Goal: Information Seeking & Learning: Learn about a topic

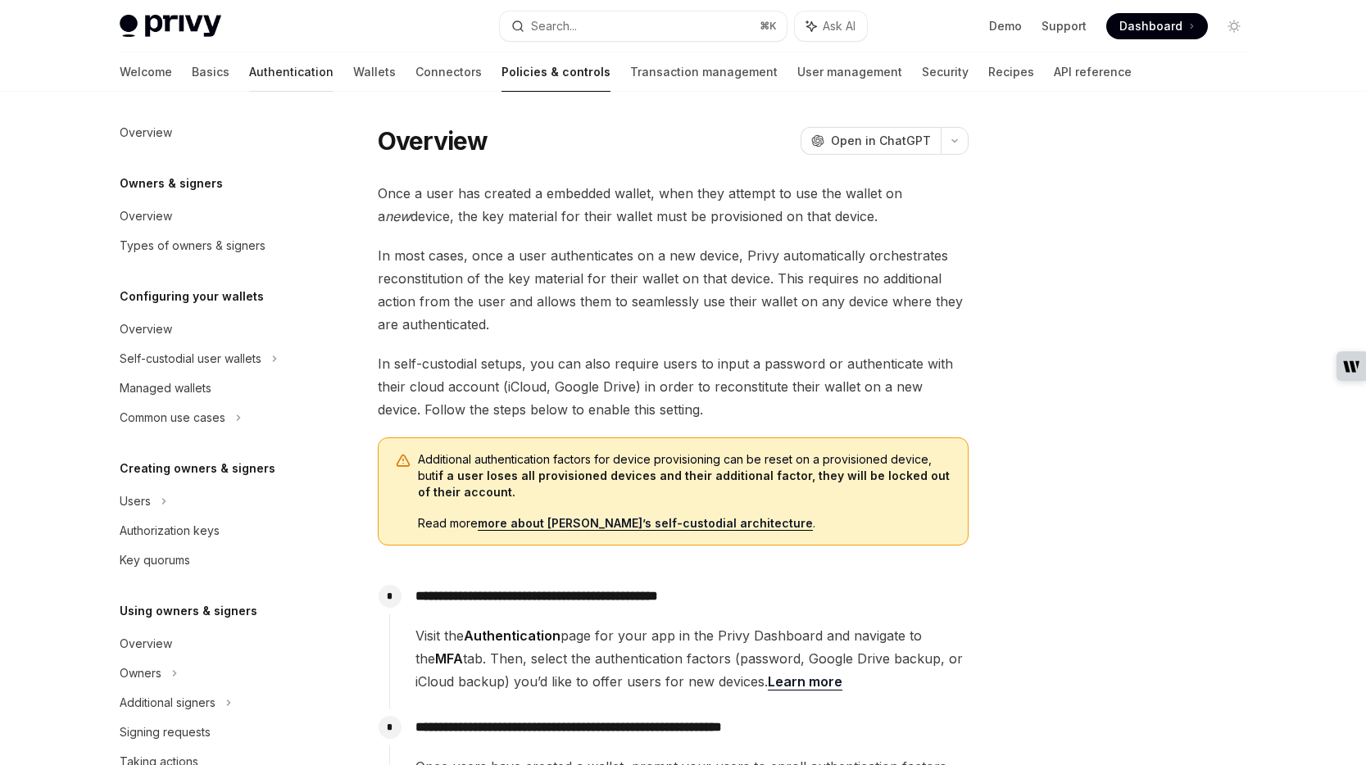
click at [249, 73] on link "Authentication" at bounding box center [291, 71] width 84 height 39
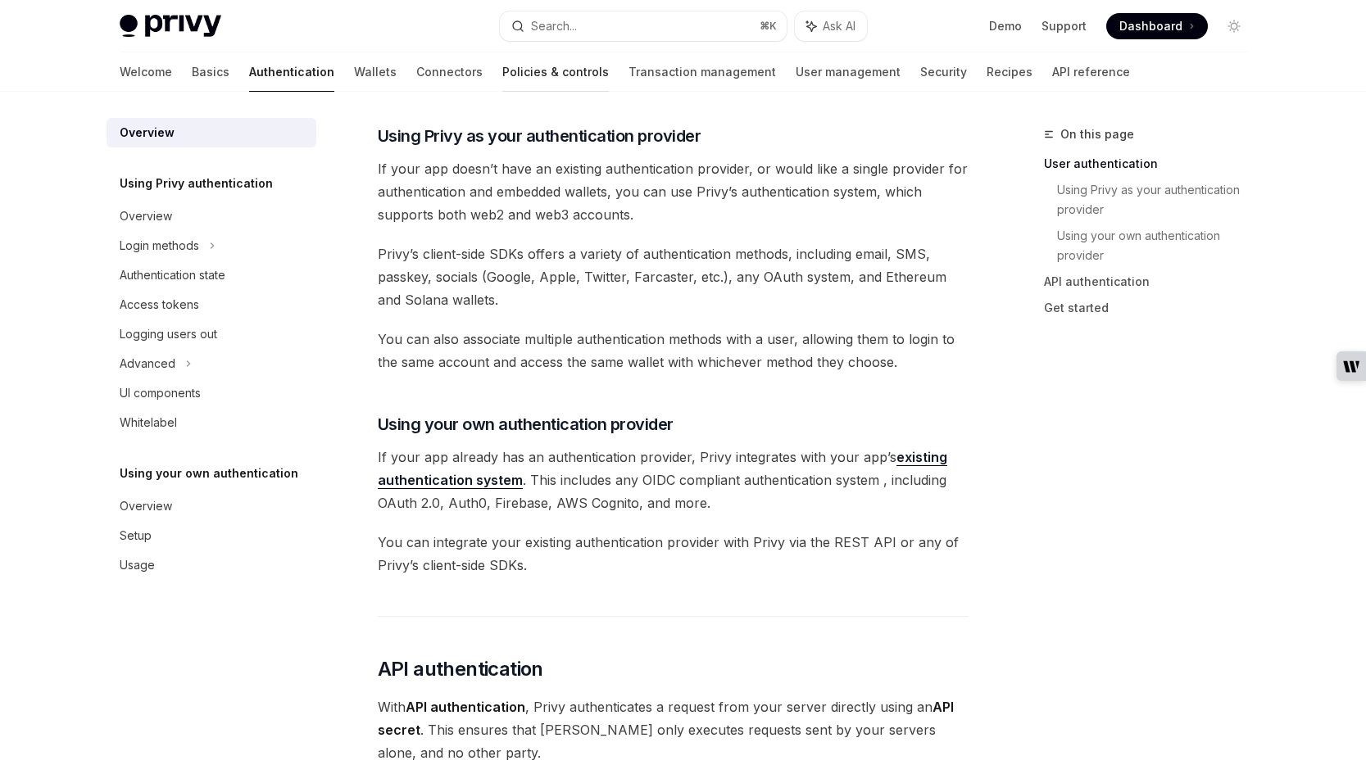
scroll to position [504, 0]
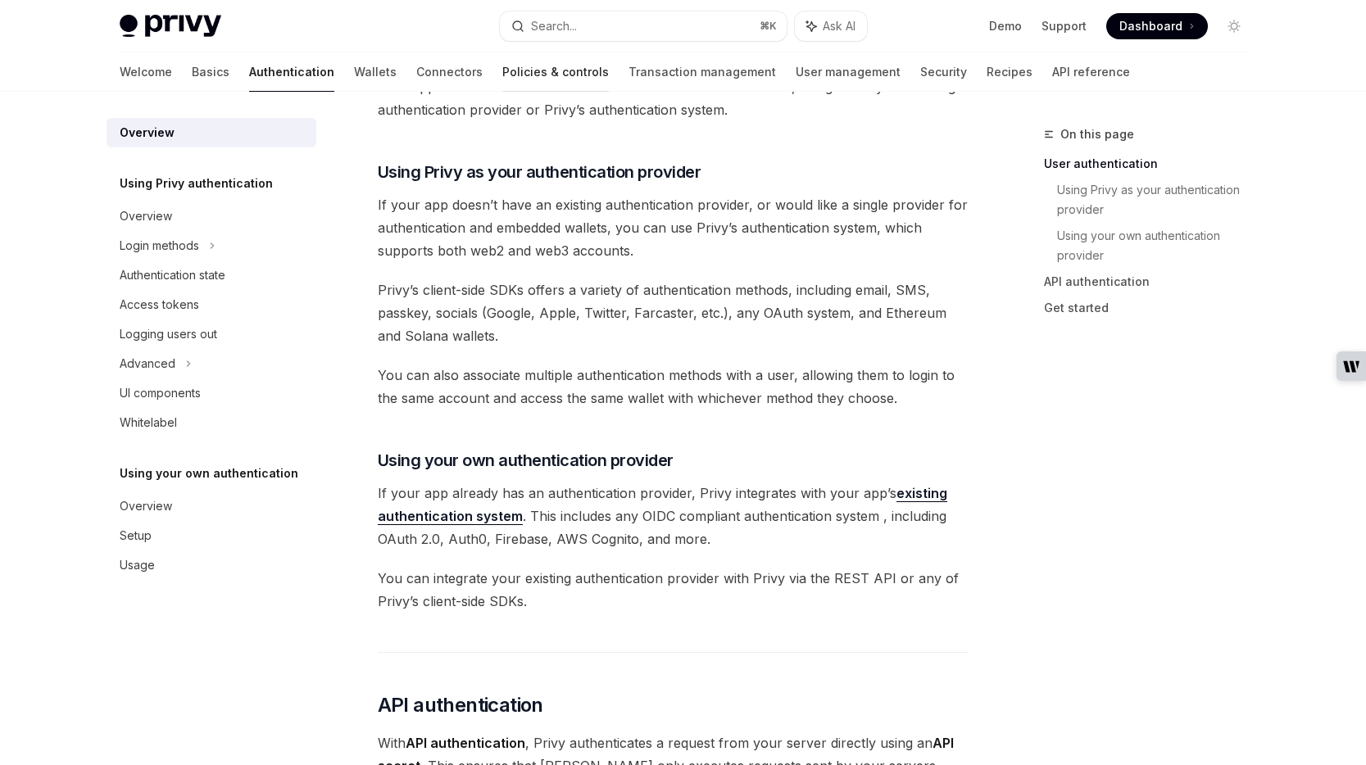
click at [502, 72] on link "Policies & controls" at bounding box center [555, 71] width 106 height 39
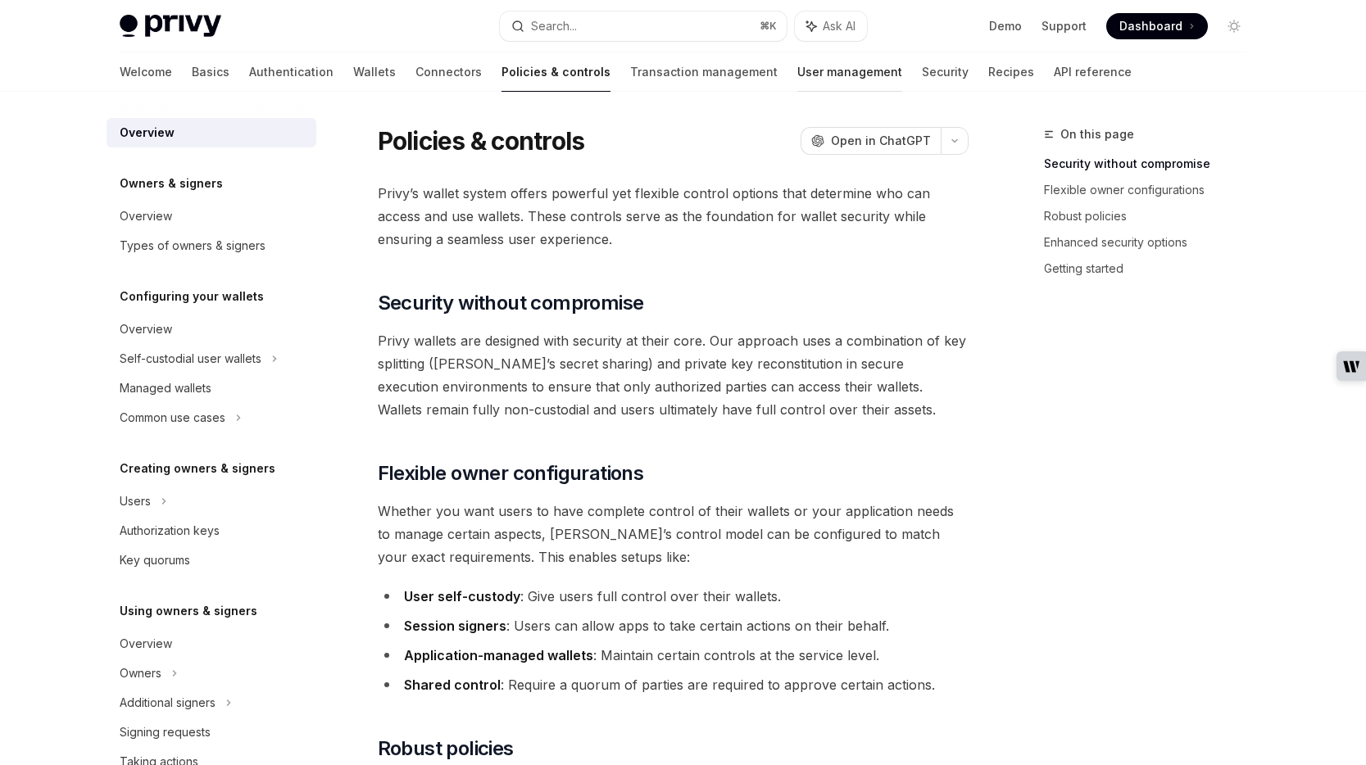
click at [797, 78] on link "User management" at bounding box center [849, 71] width 105 height 39
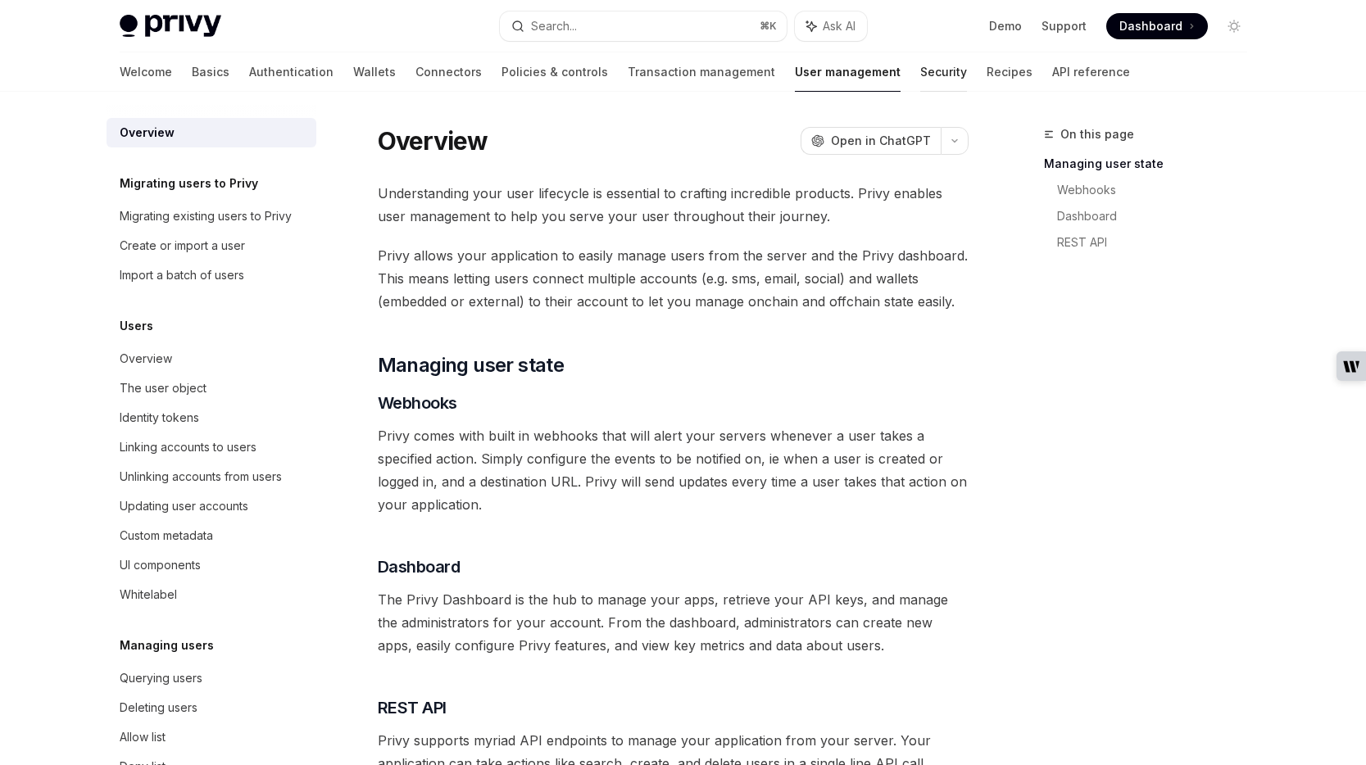
click at [920, 73] on link "Security" at bounding box center [943, 71] width 47 height 39
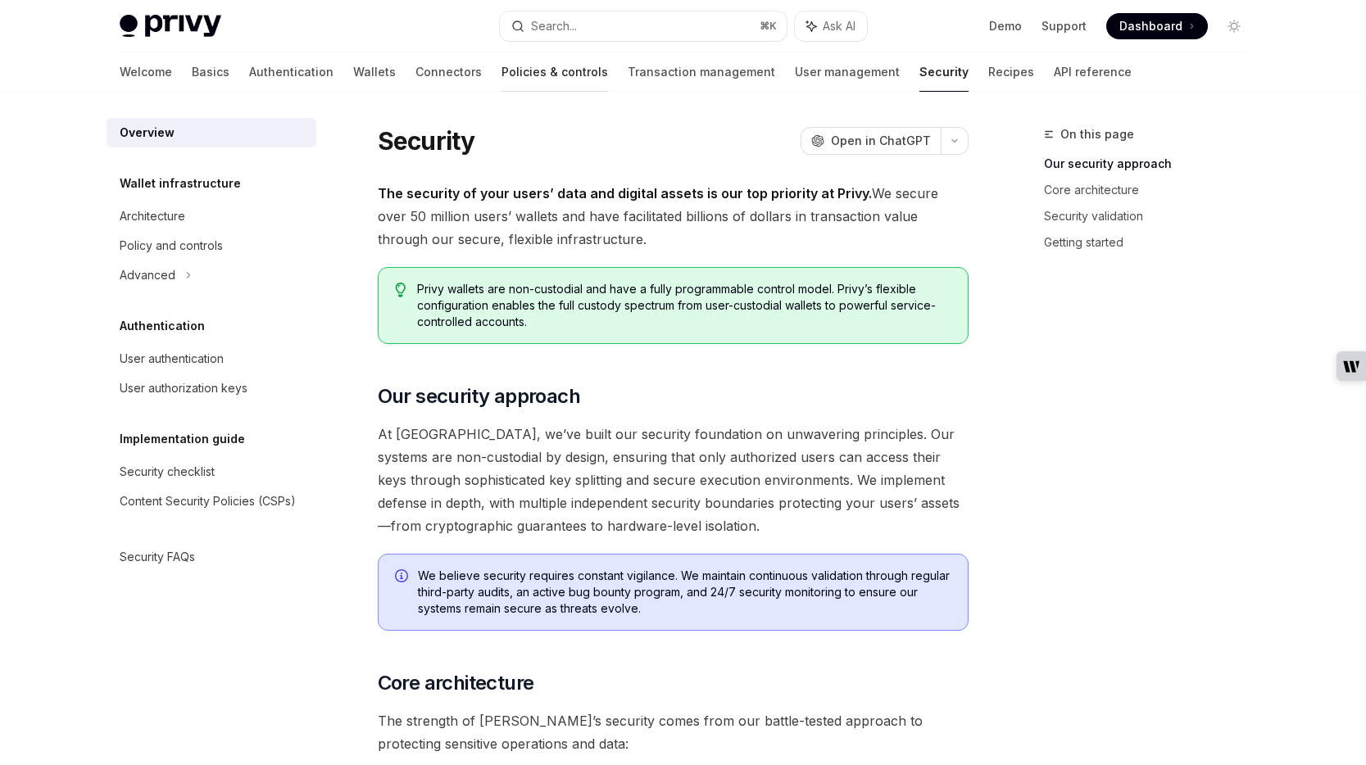
click at [501, 69] on link "Policies & controls" at bounding box center [554, 71] width 106 height 39
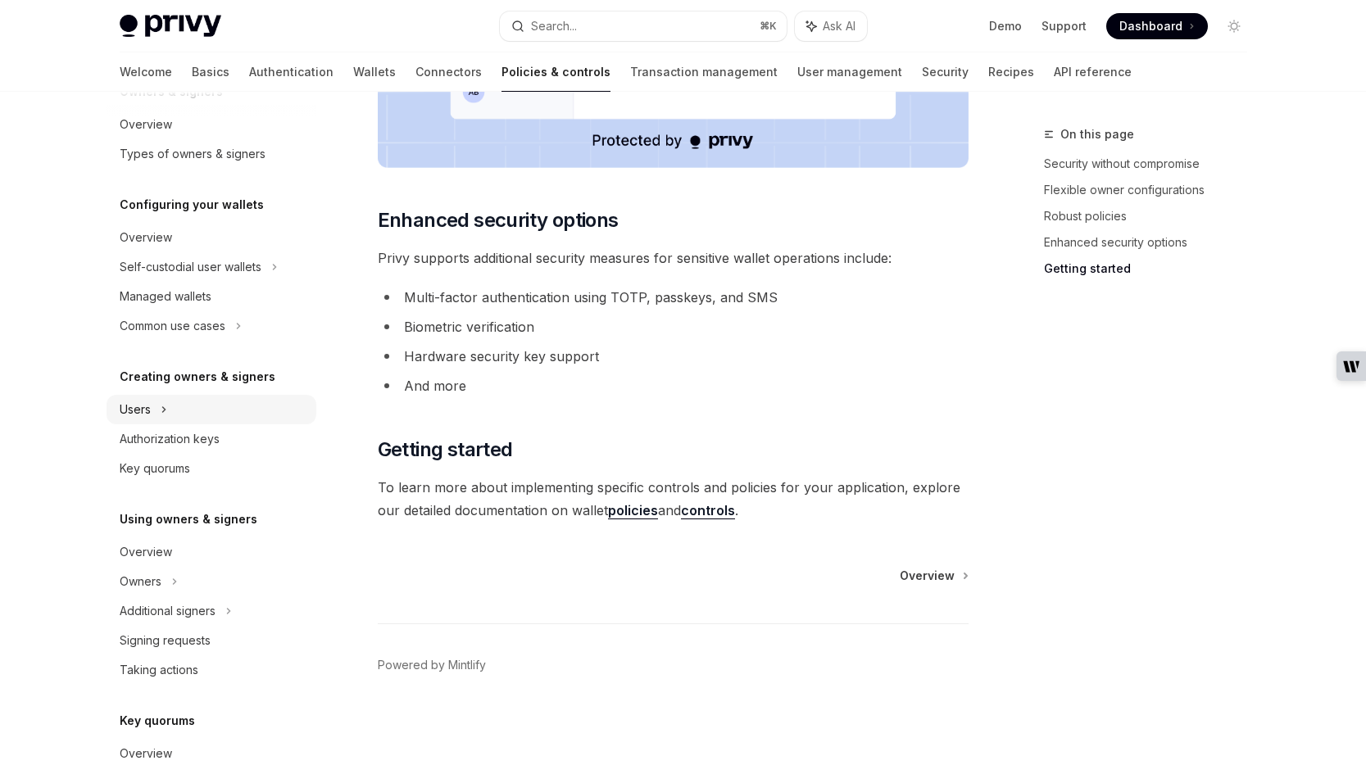
scroll to position [97, 0]
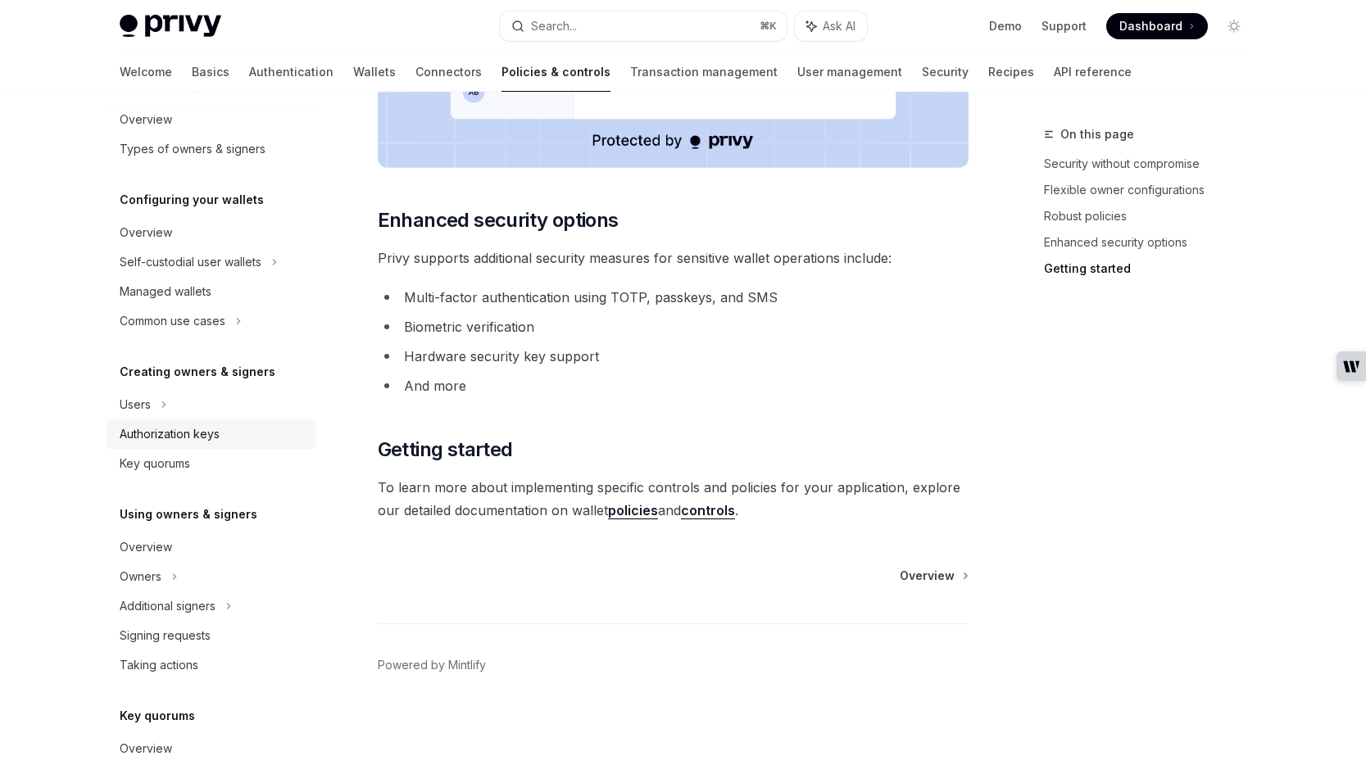
click at [172, 434] on div "Authorization keys" at bounding box center [170, 434] width 100 height 20
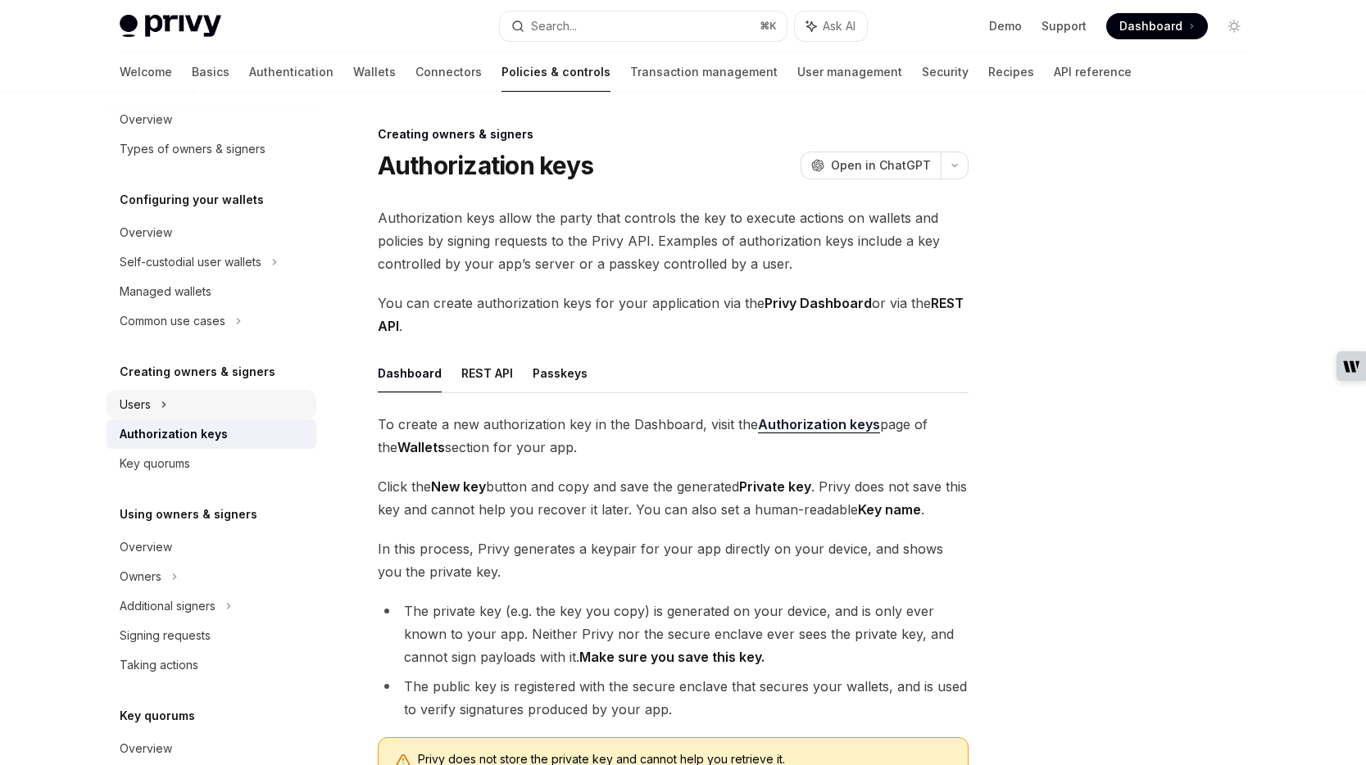
click at [143, 405] on div "Users" at bounding box center [135, 405] width 31 height 20
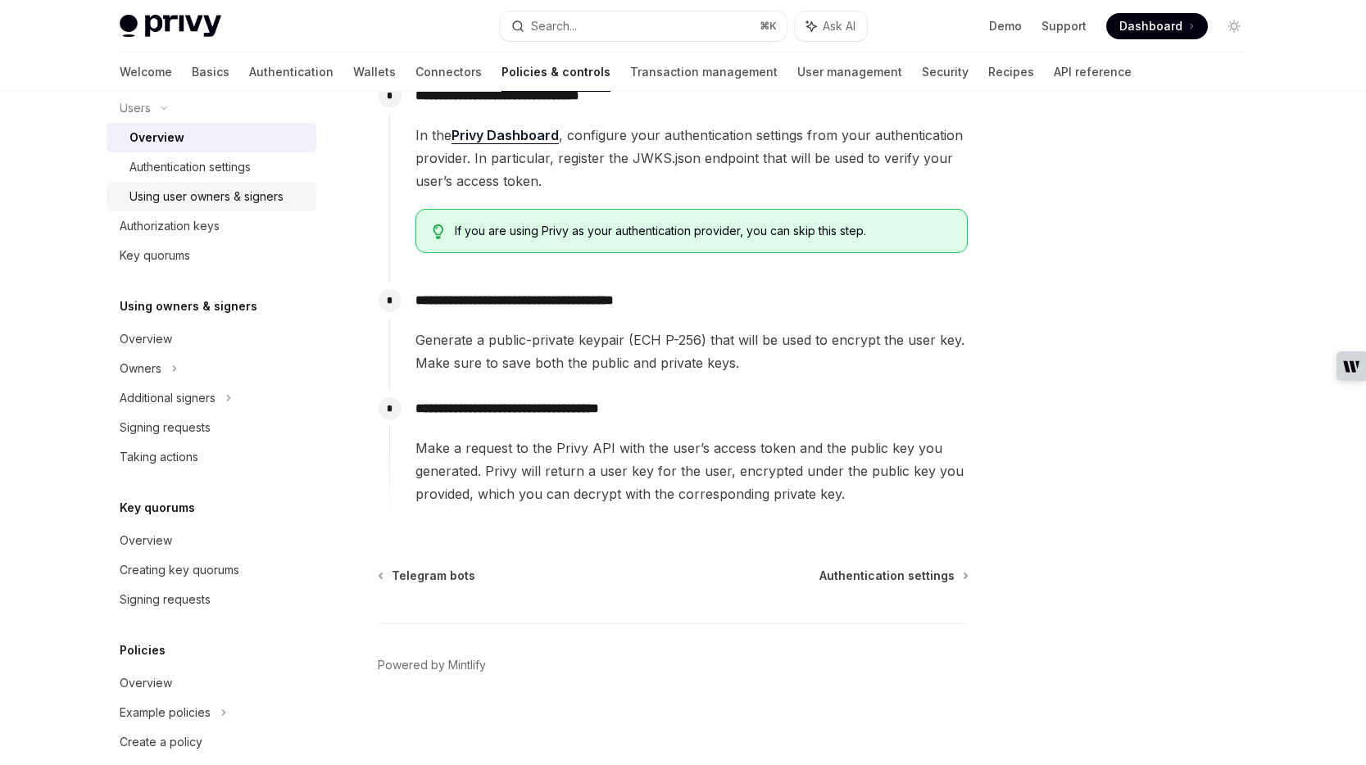
scroll to position [477, 0]
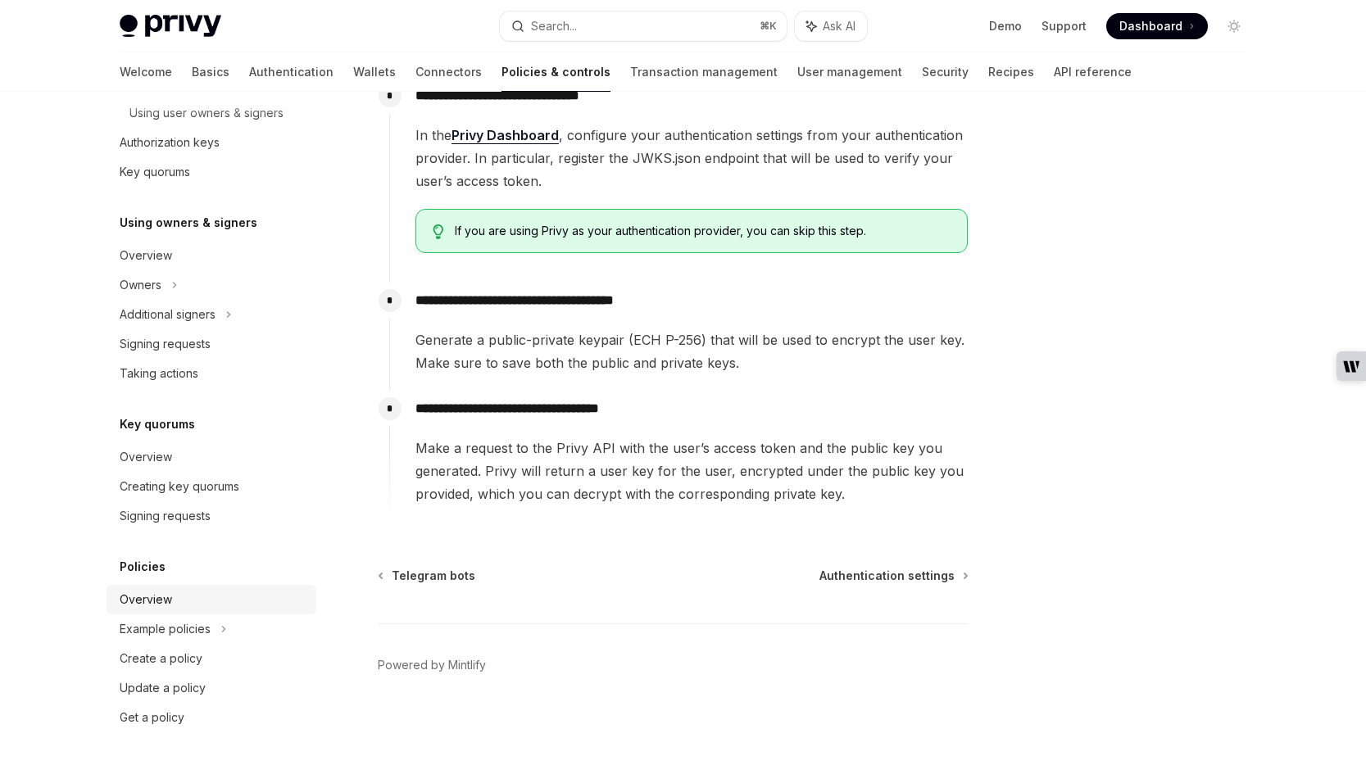
click at [166, 603] on div "Overview" at bounding box center [146, 600] width 52 height 20
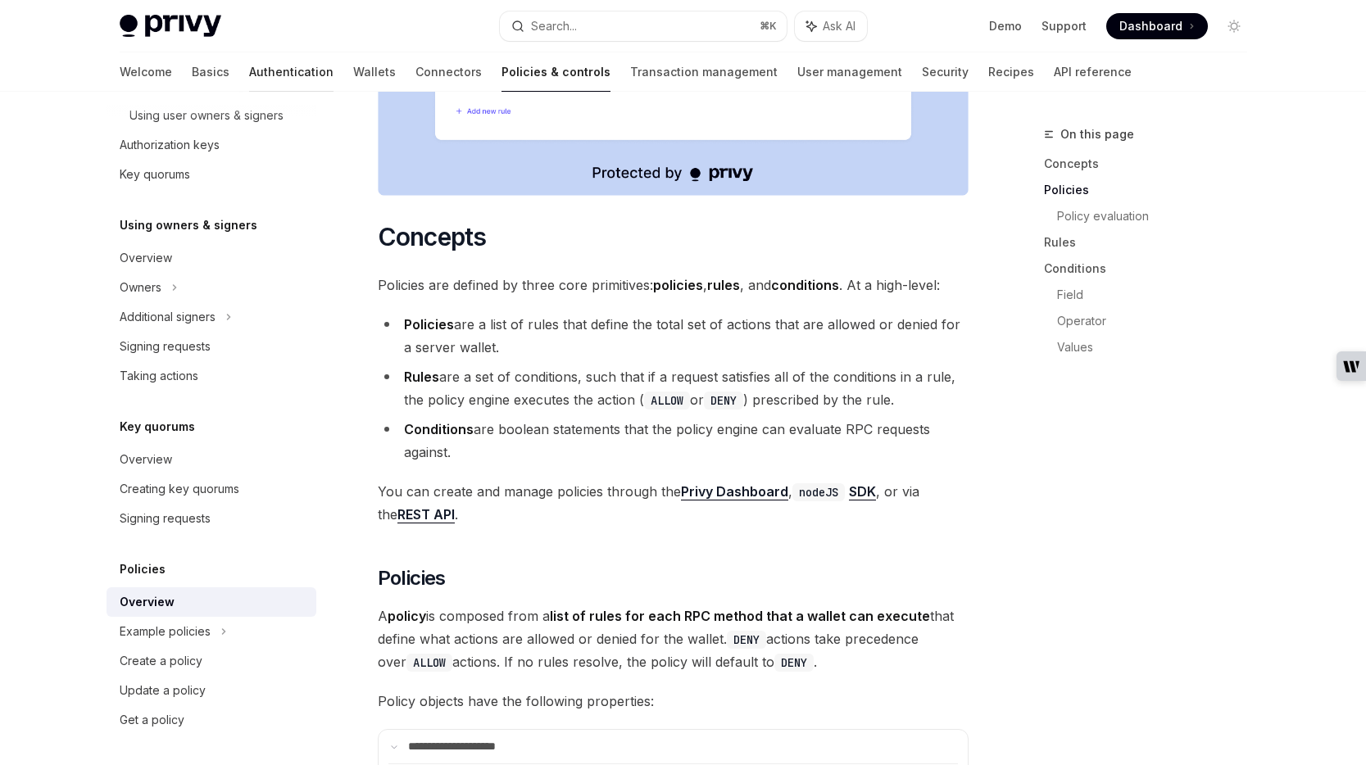
scroll to position [817, 0]
click at [249, 58] on link "Authentication" at bounding box center [291, 71] width 84 height 39
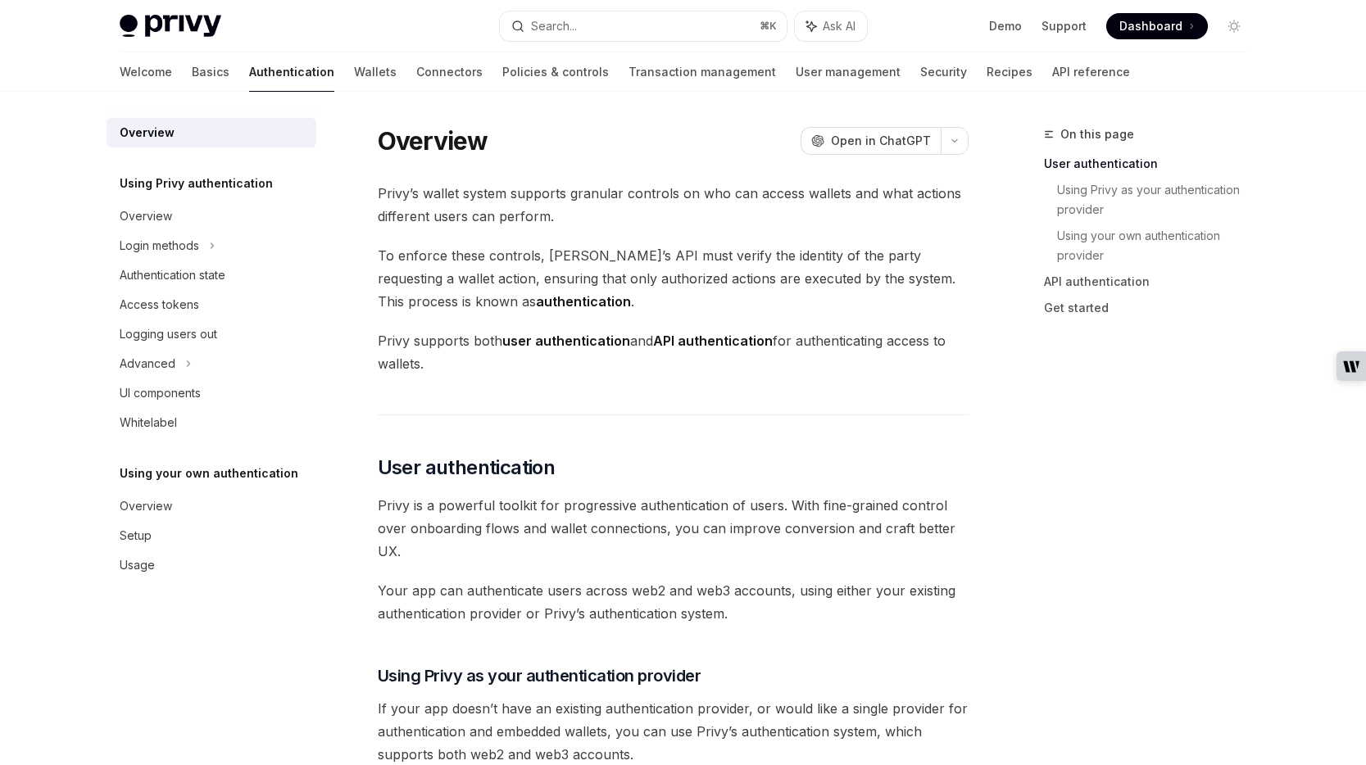
click at [192, 70] on link "Basics" at bounding box center [211, 71] width 38 height 39
type textarea "*"
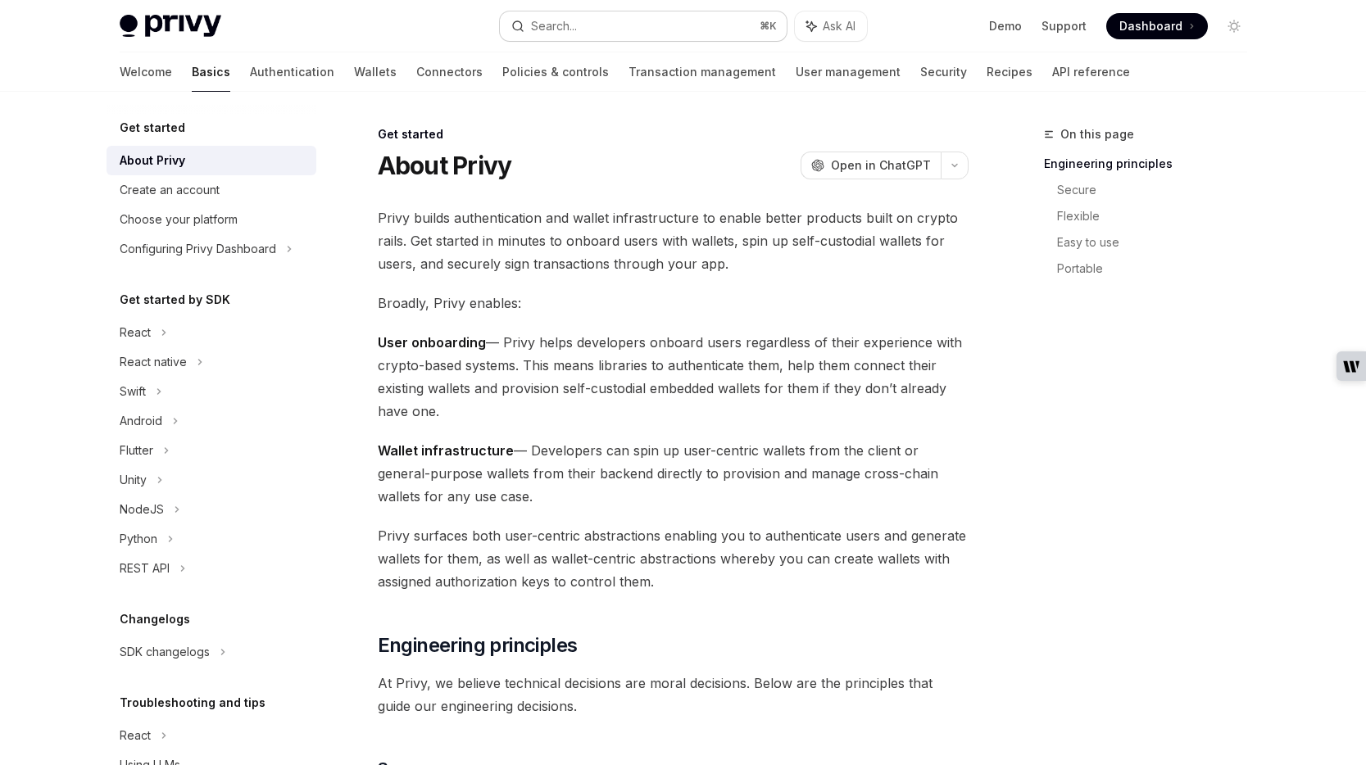
click at [583, 20] on button "Search... ⌘ K" at bounding box center [643, 25] width 287 height 29
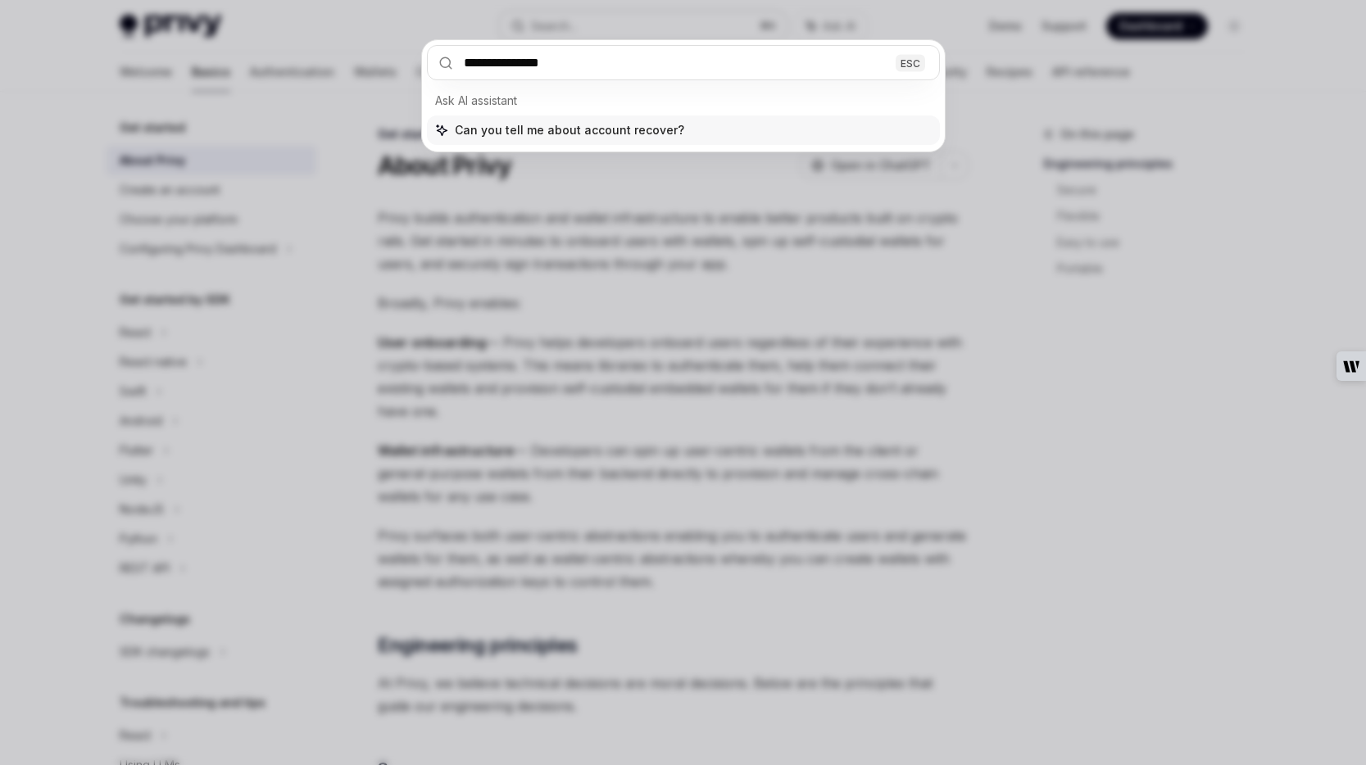
type input "**********"
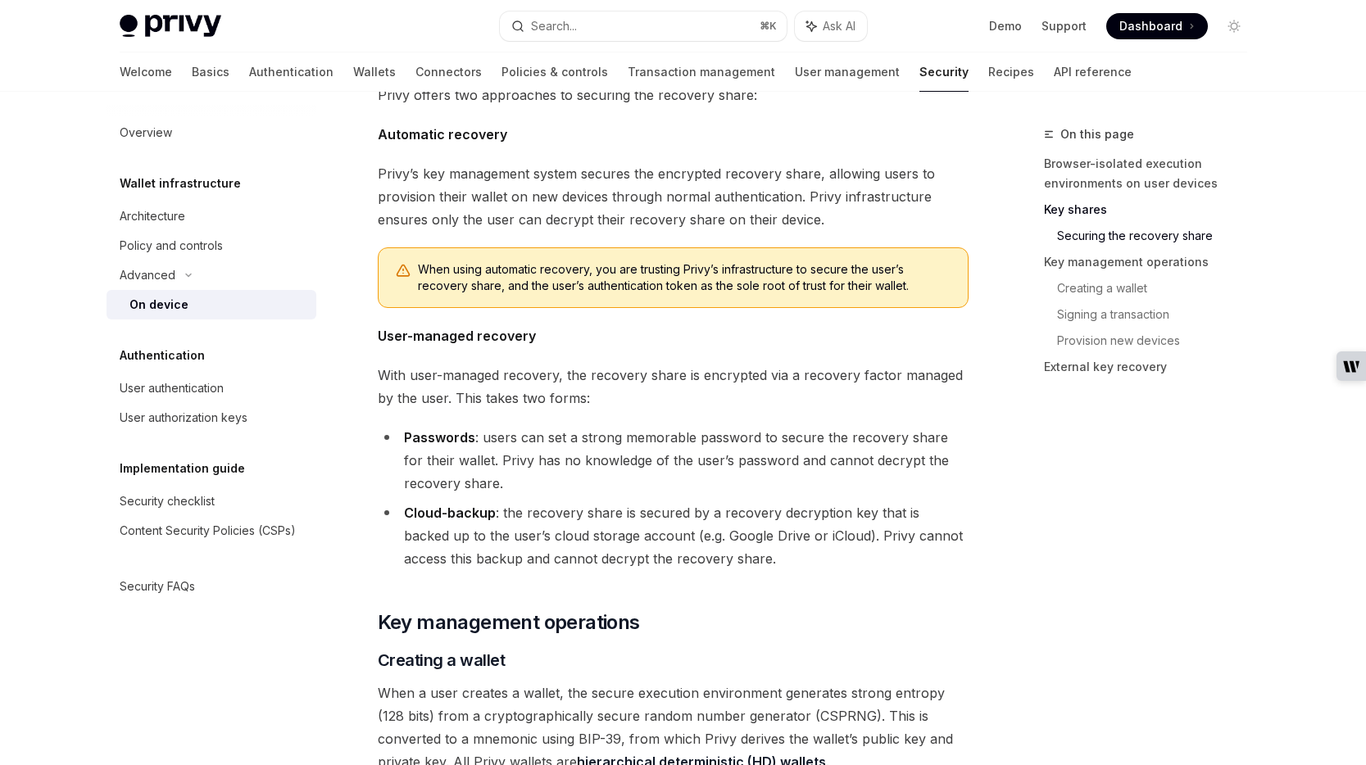
scroll to position [2077, 0]
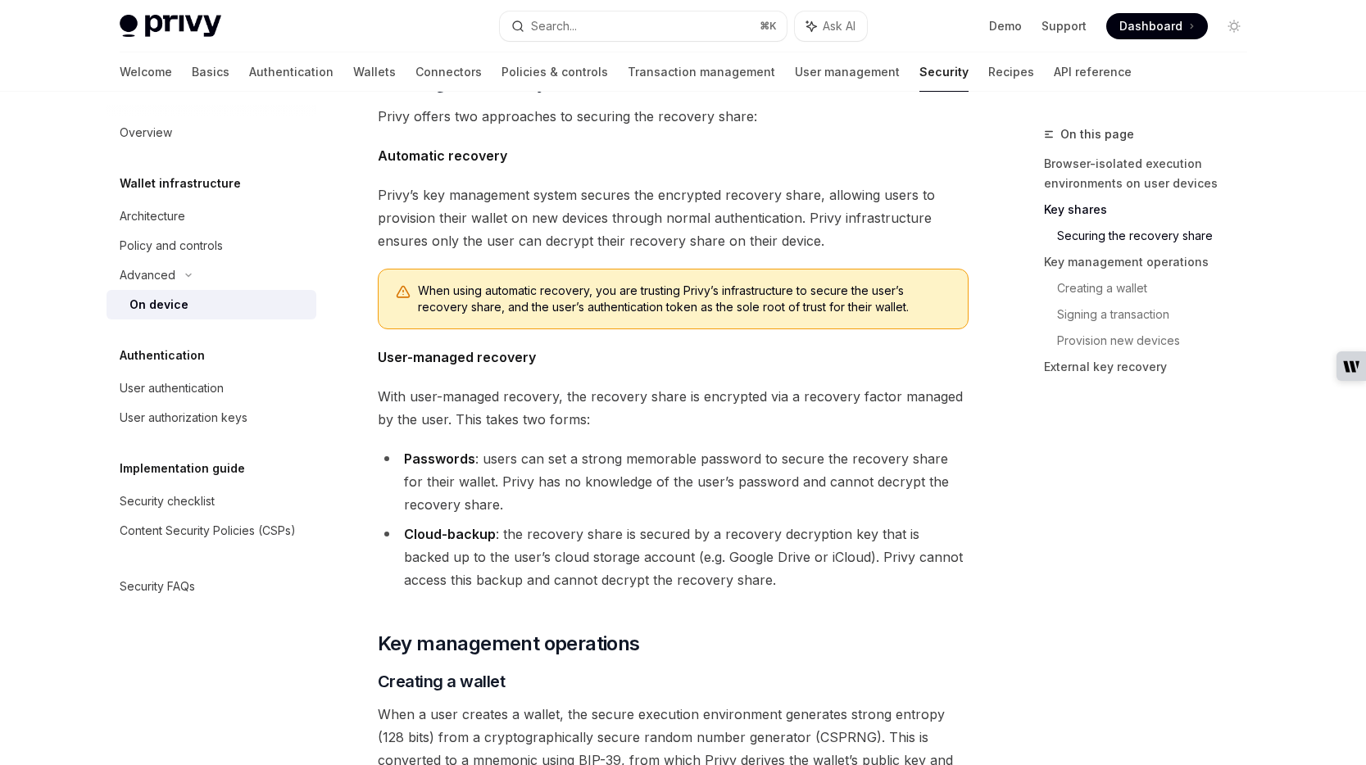
click at [919, 71] on link "Security" at bounding box center [943, 71] width 49 height 39
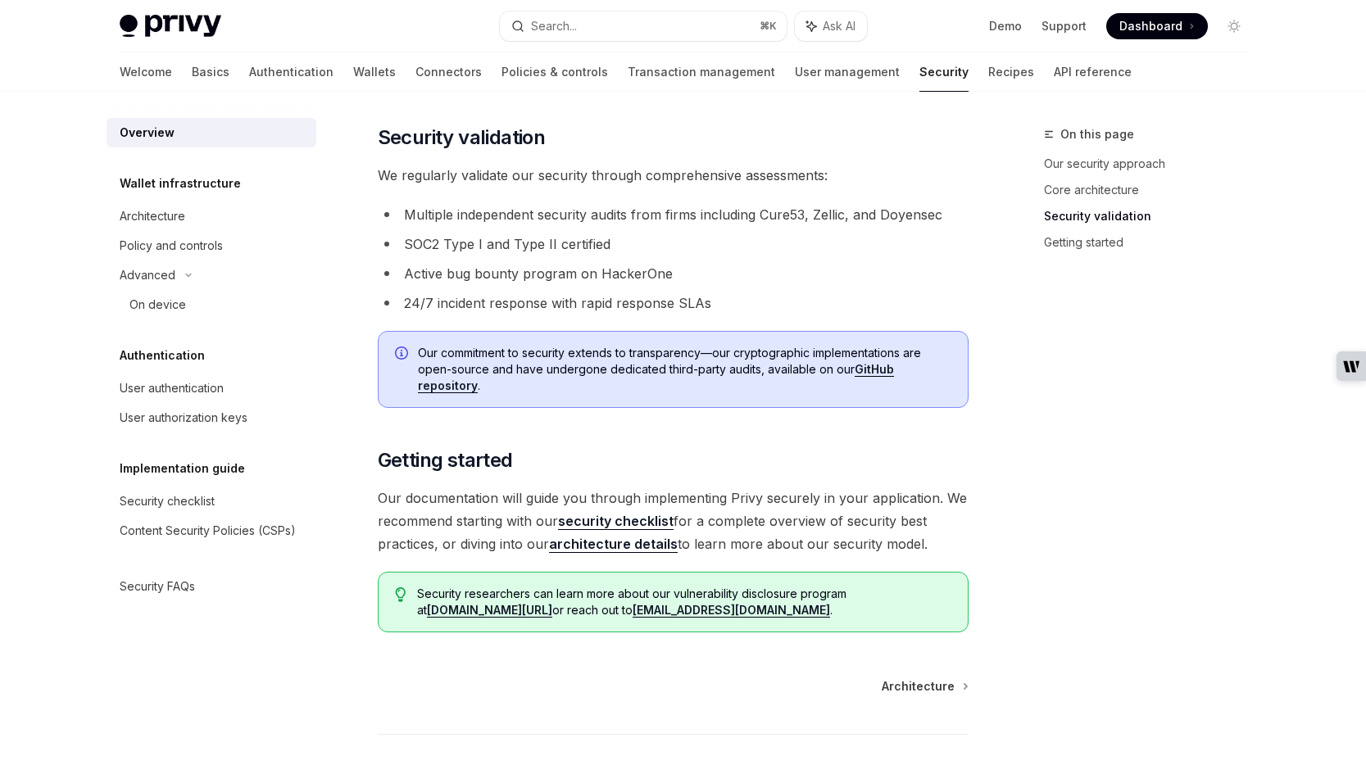
scroll to position [1130, 0]
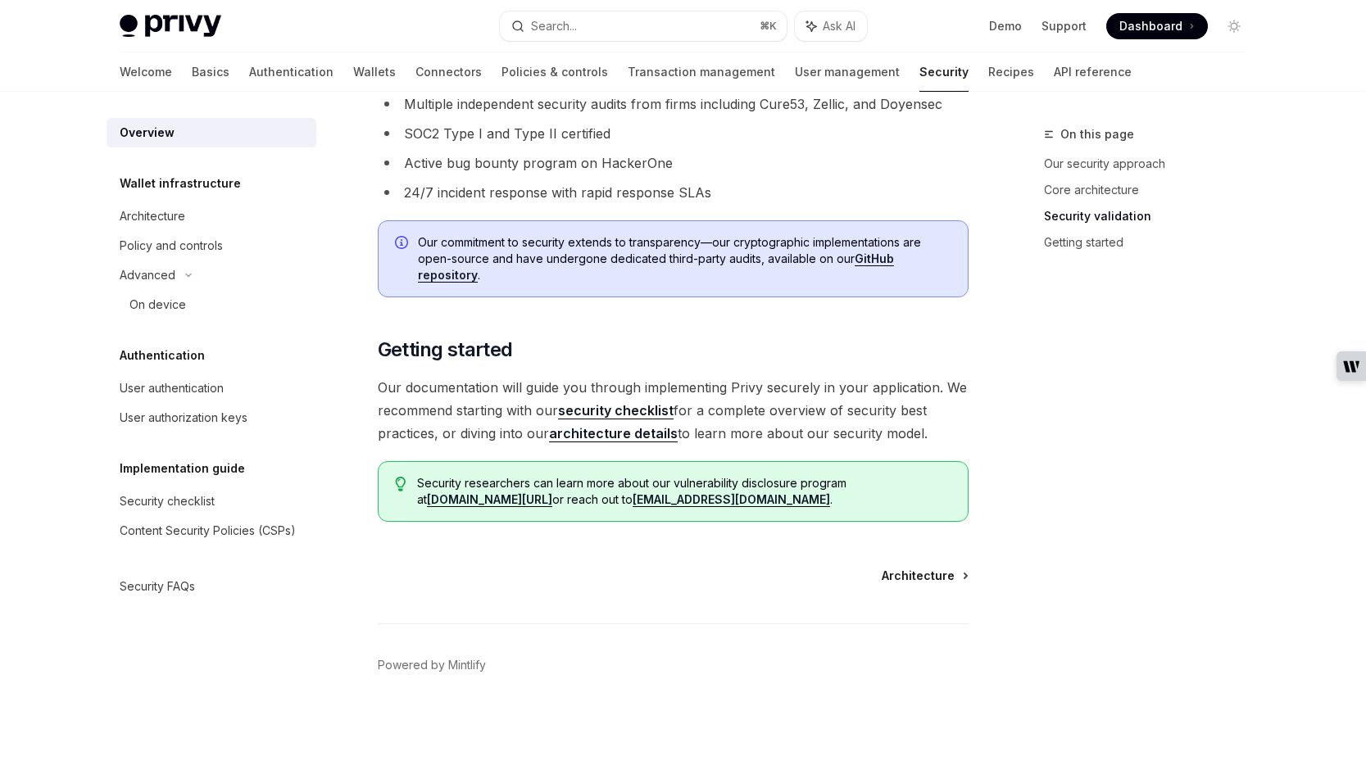
click at [932, 577] on span "Architecture" at bounding box center [917, 576] width 73 height 16
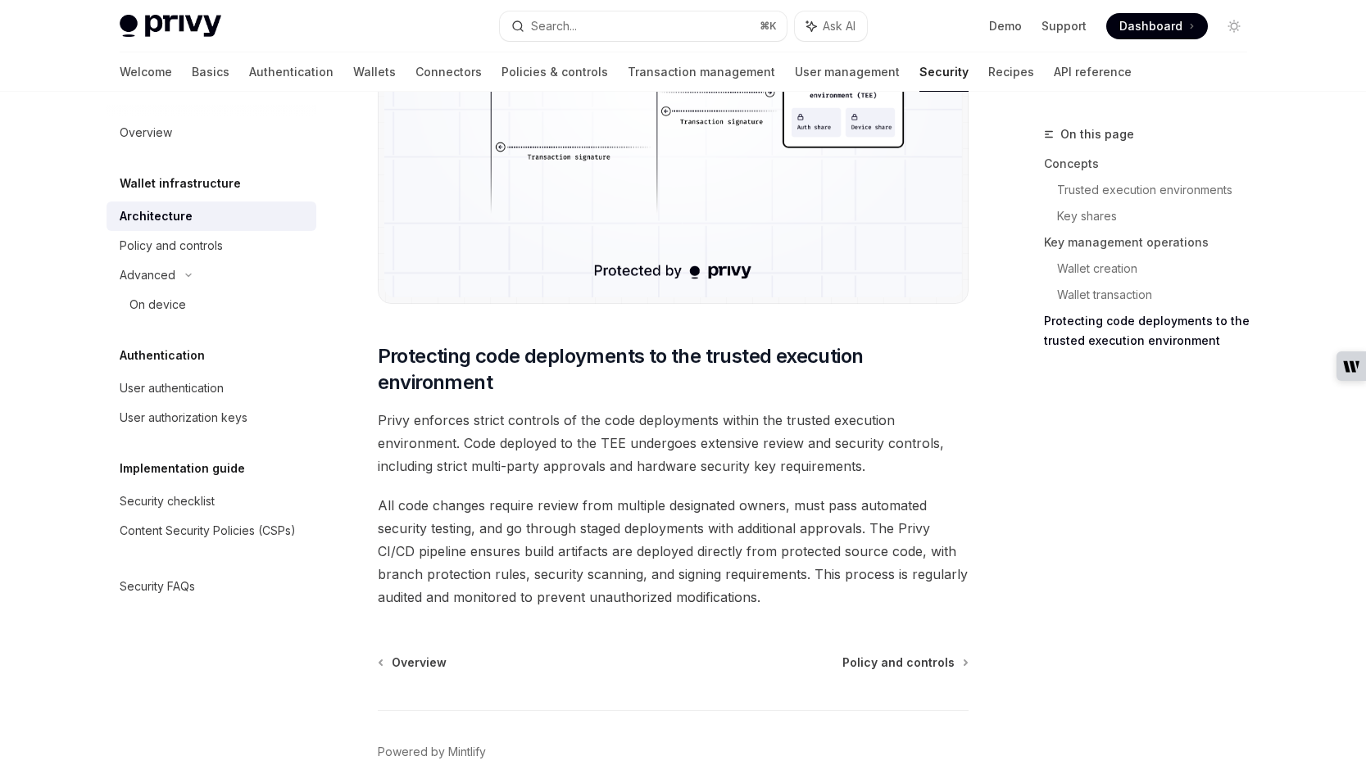
scroll to position [3288, 0]
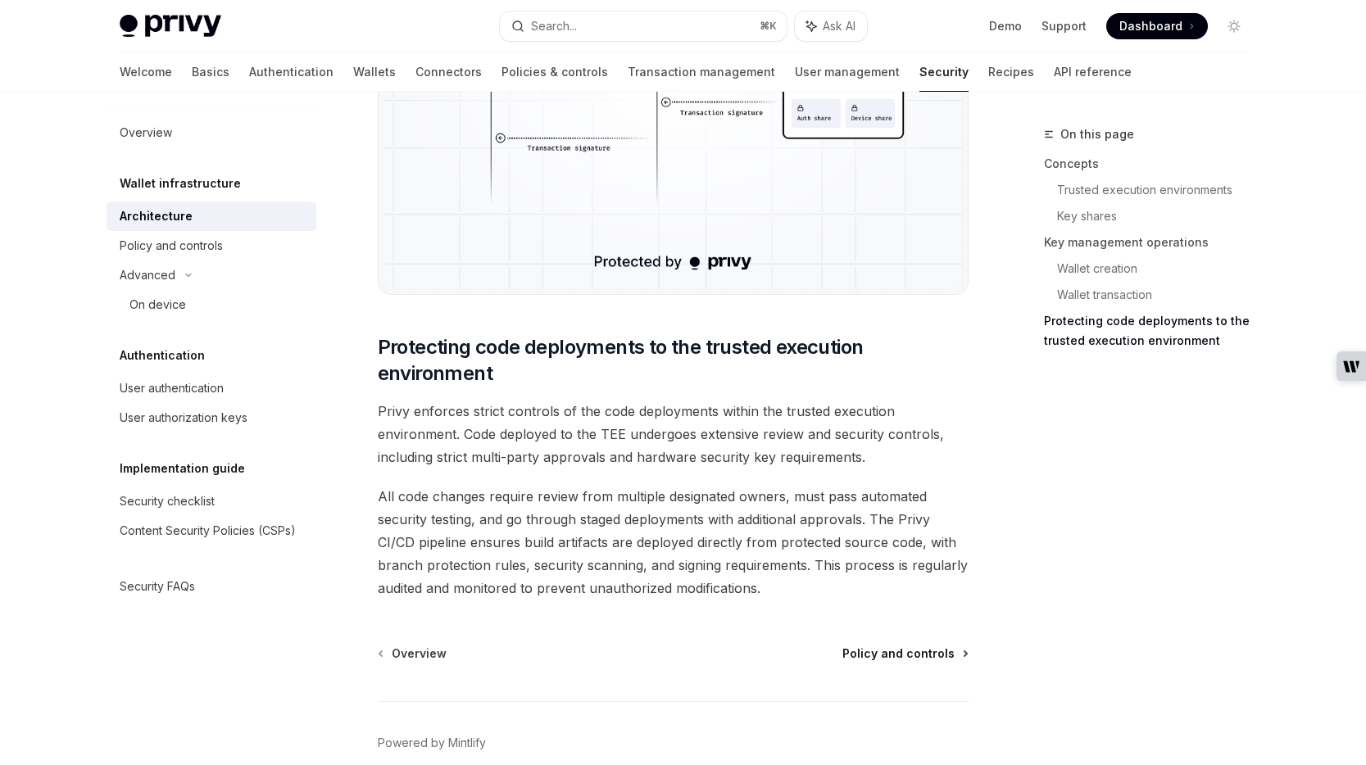
click at [899, 655] on span "Policy and controls" at bounding box center [898, 653] width 112 height 16
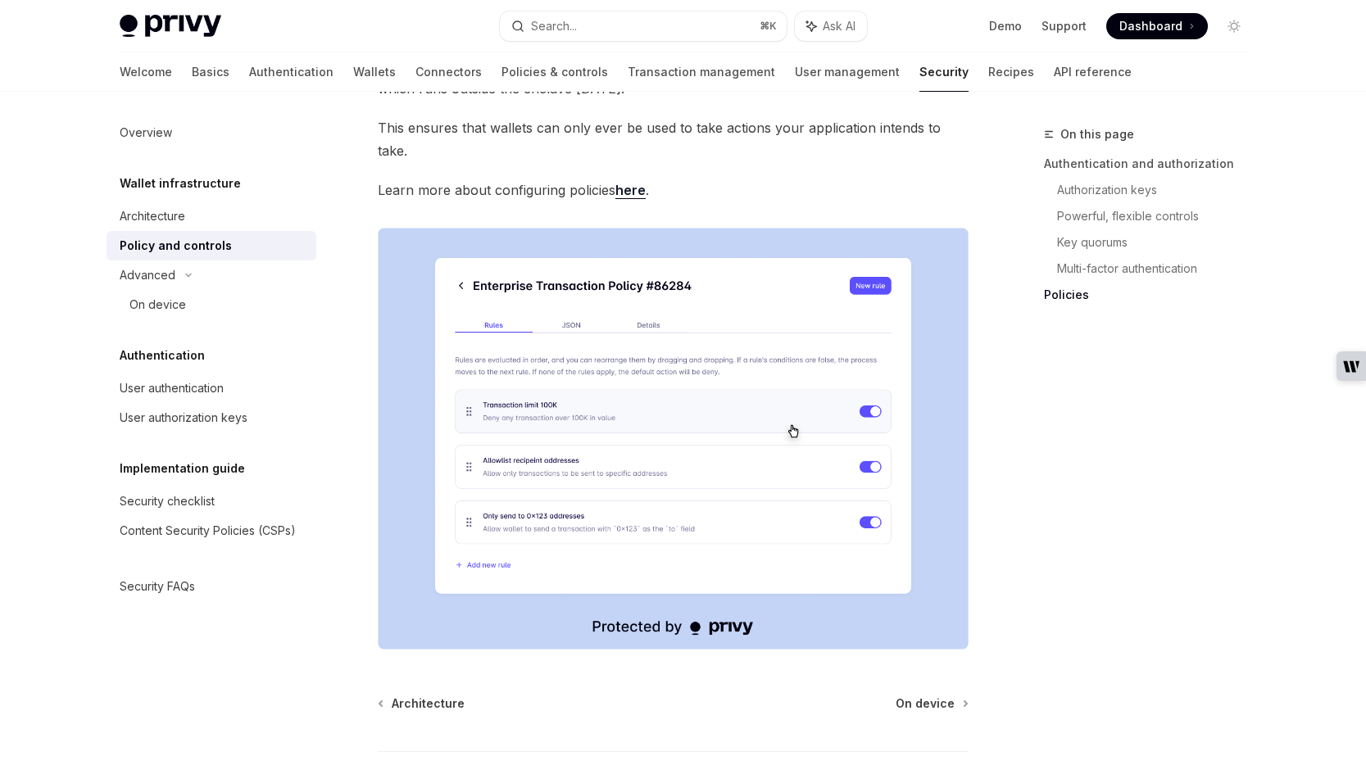
scroll to position [2041, 0]
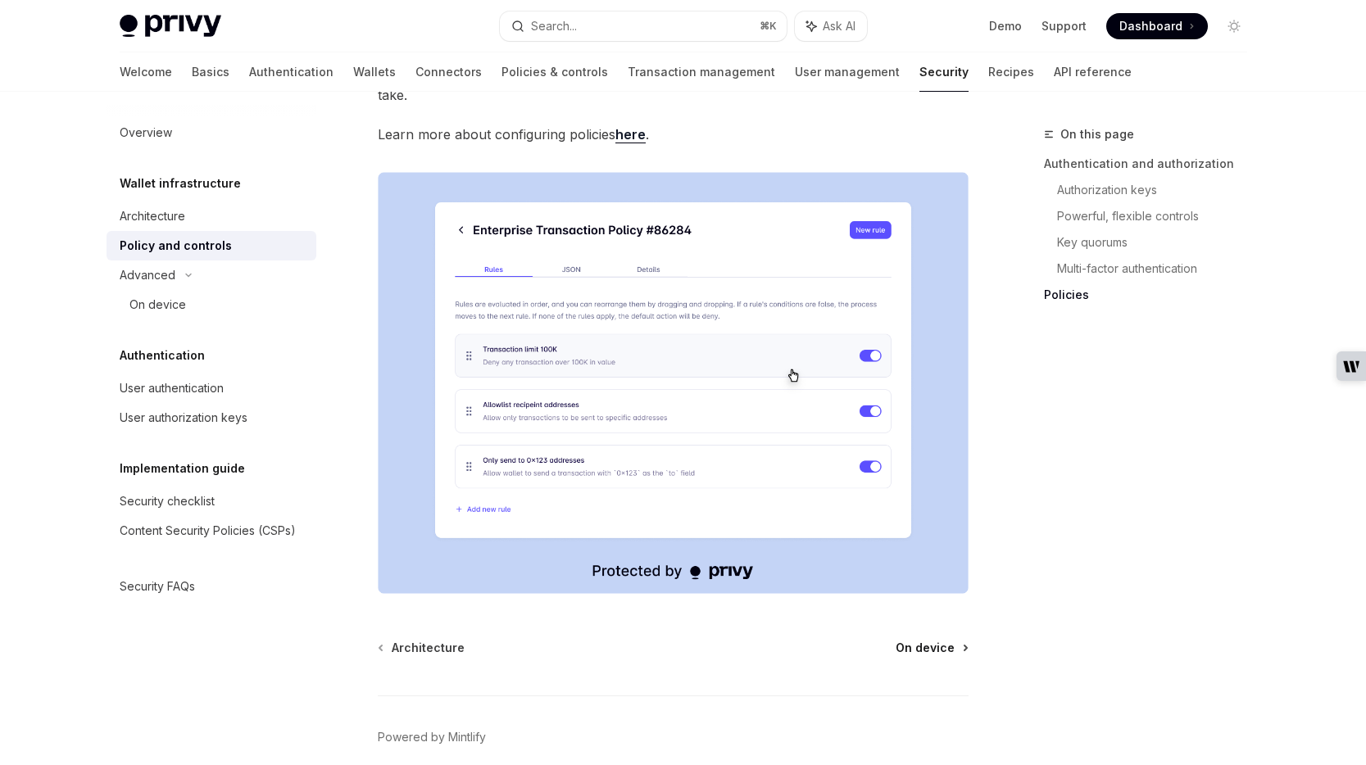
click at [944, 640] on span "On device" at bounding box center [924, 648] width 59 height 16
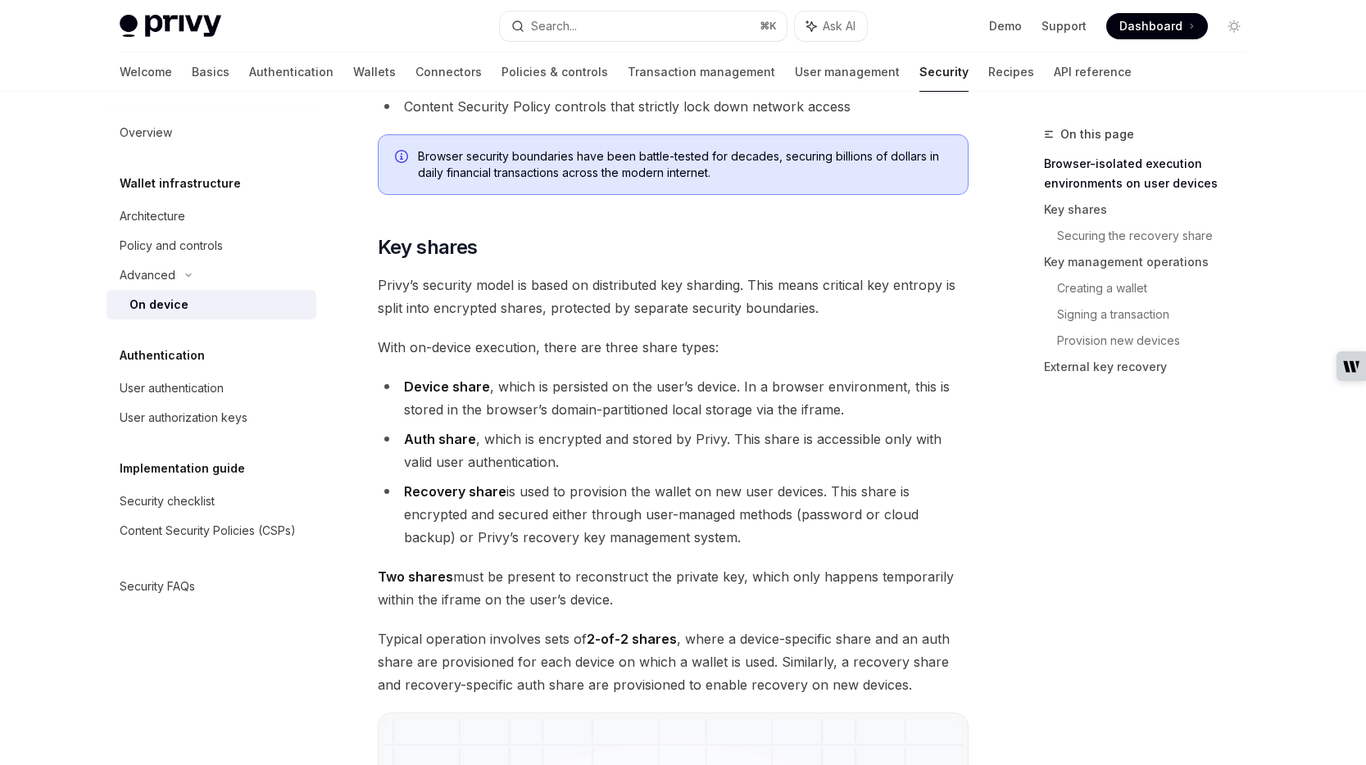
scroll to position [922, 0]
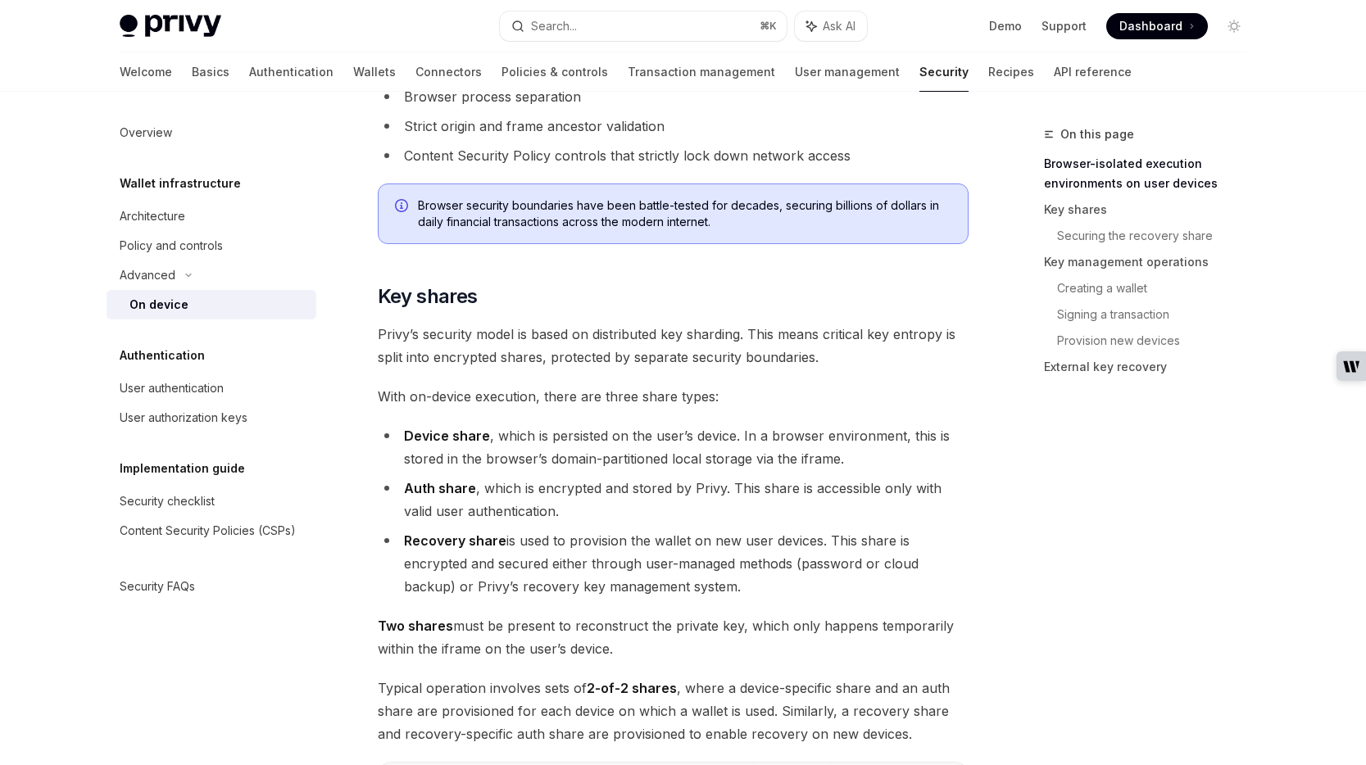
click at [1072, 161] on link "Browser-isolated execution environments on user devices" at bounding box center [1152, 174] width 216 height 46
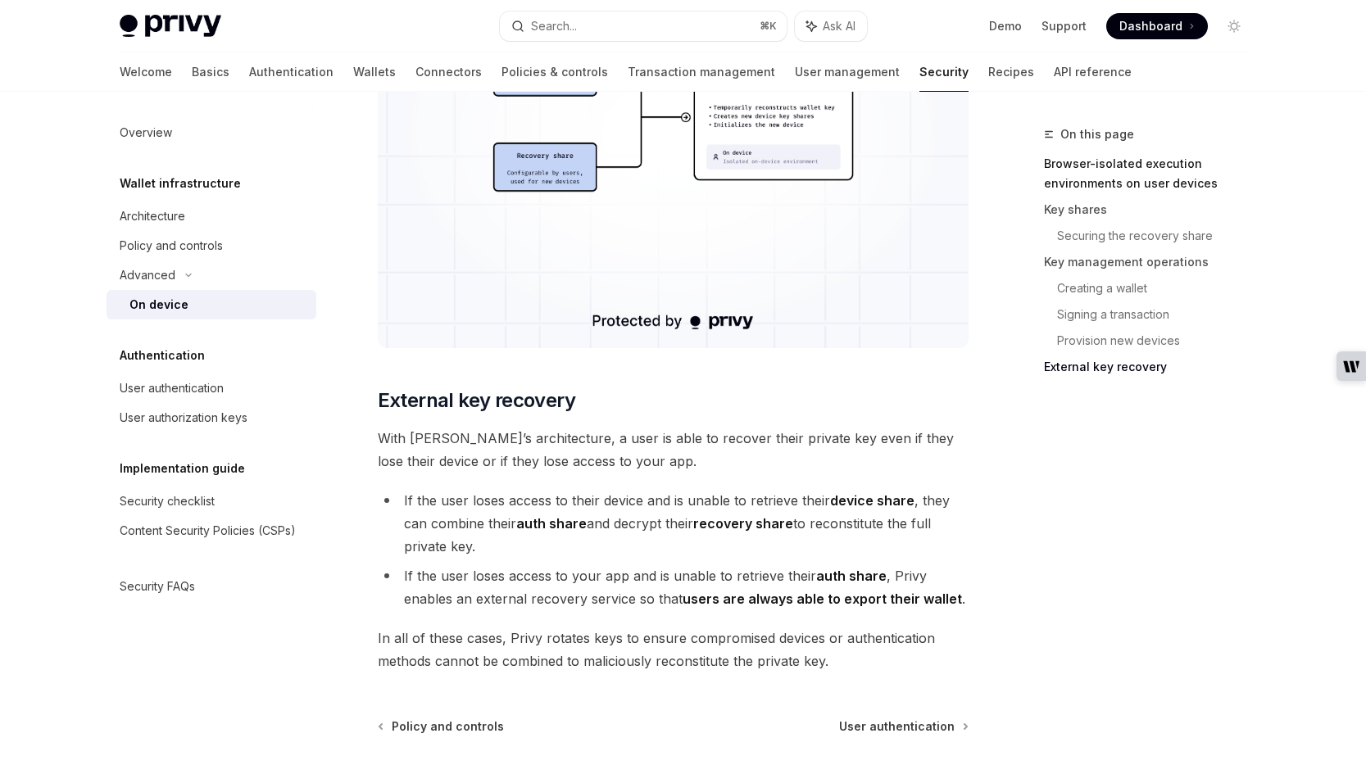
scroll to position [4469, 0]
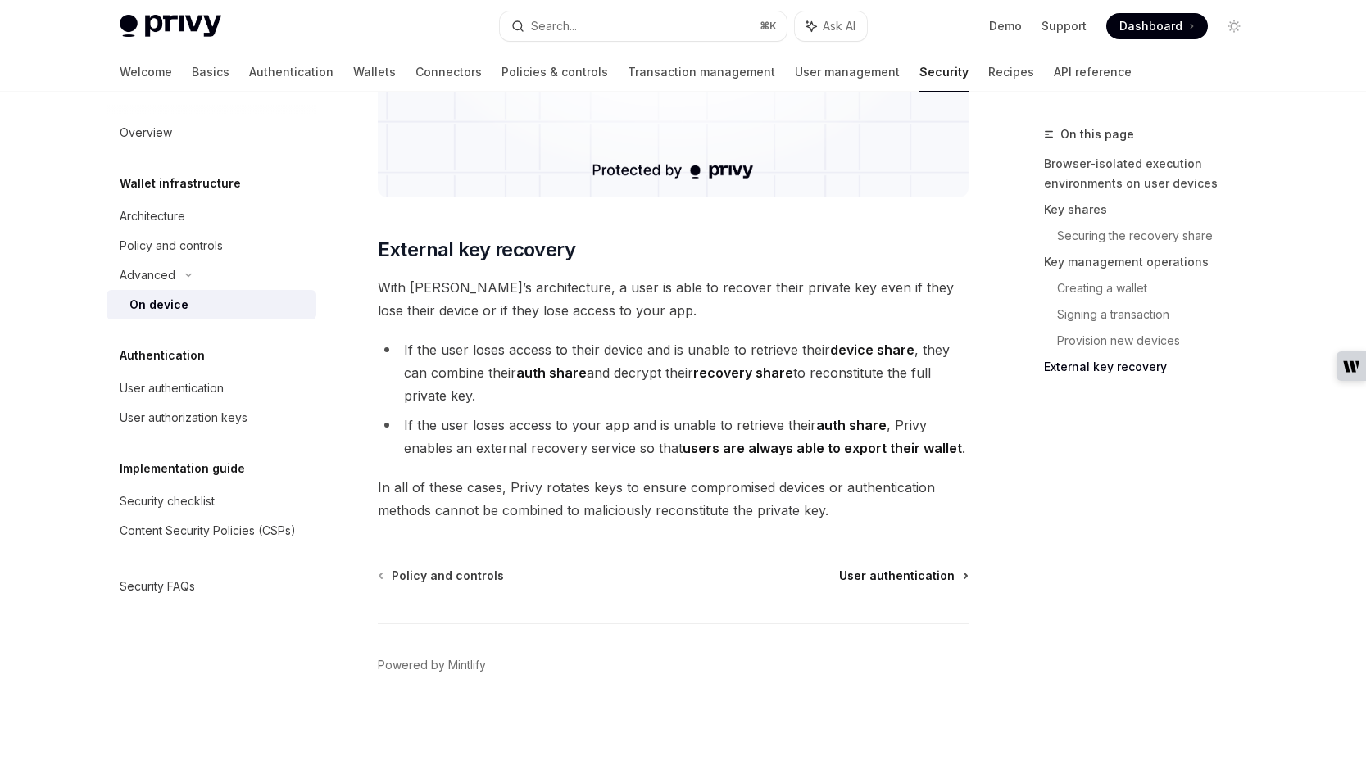
click at [885, 574] on span "User authentication" at bounding box center [897, 576] width 116 height 16
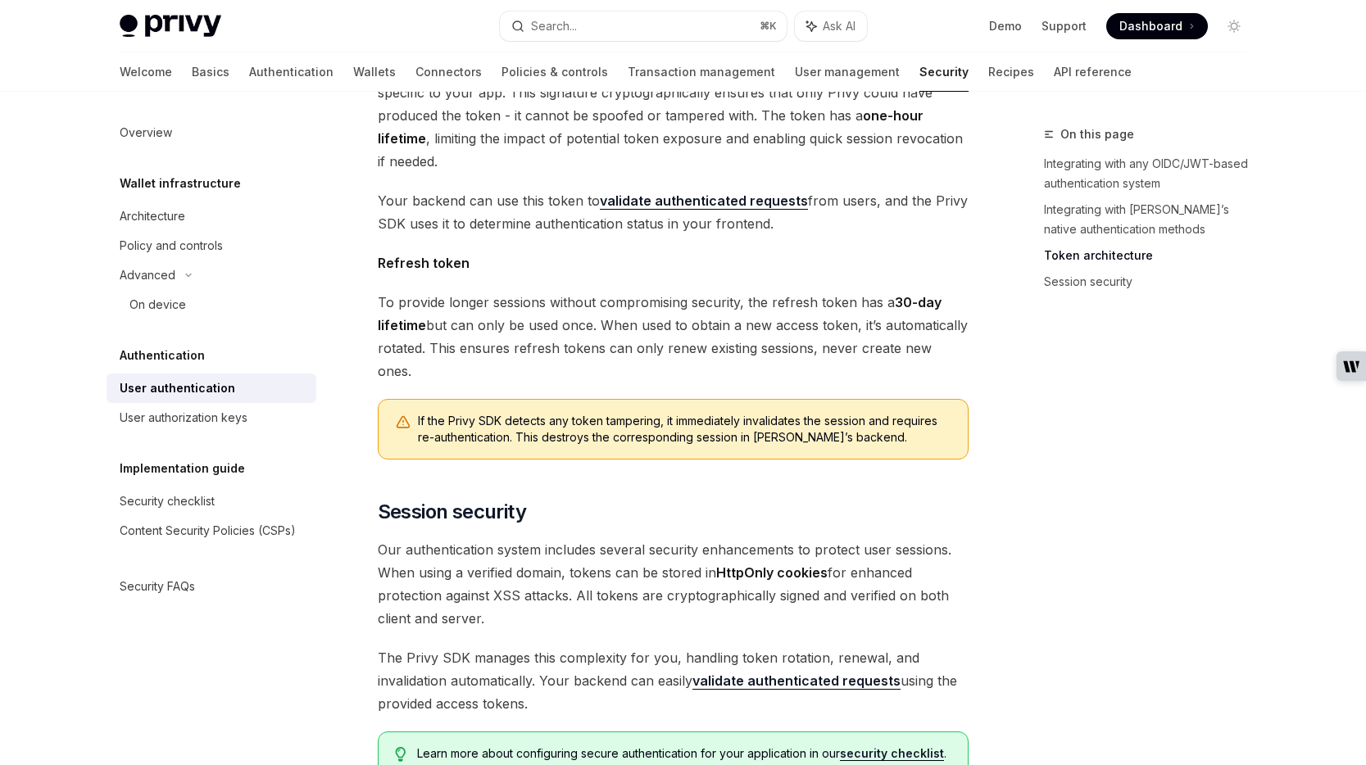
scroll to position [1267, 0]
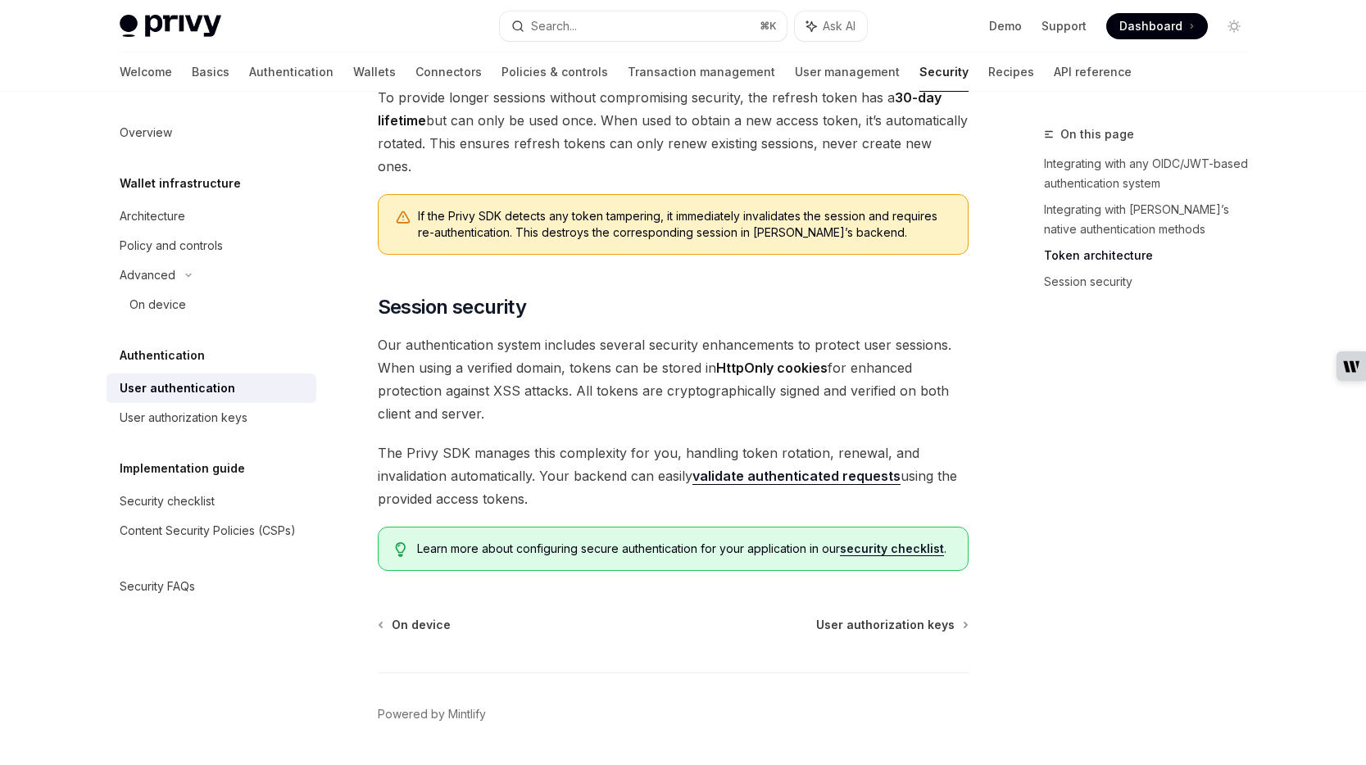
click at [405, 617] on div "On device User authorization keys Powered by [PERSON_NAME]" at bounding box center [673, 715] width 591 height 197
click at [401, 617] on span "On device" at bounding box center [421, 625] width 59 height 16
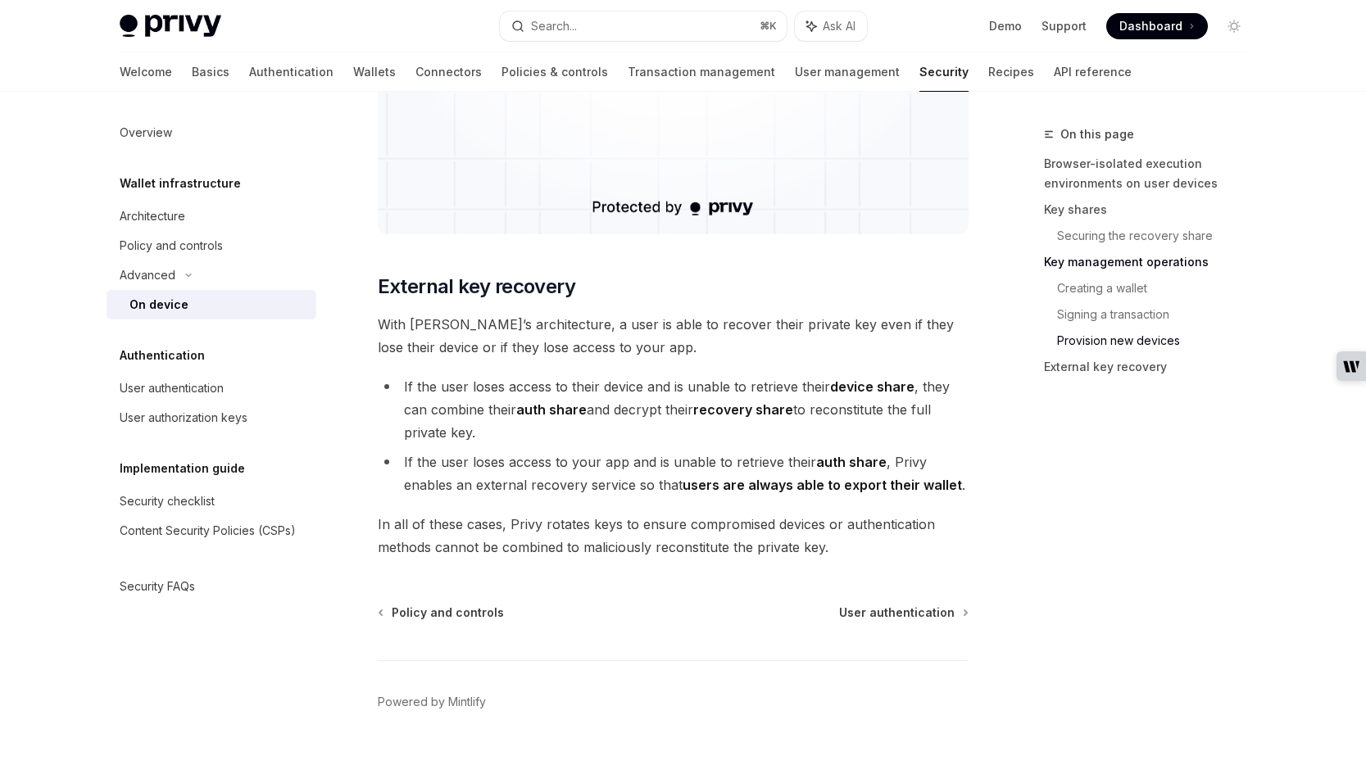
scroll to position [4469, 0]
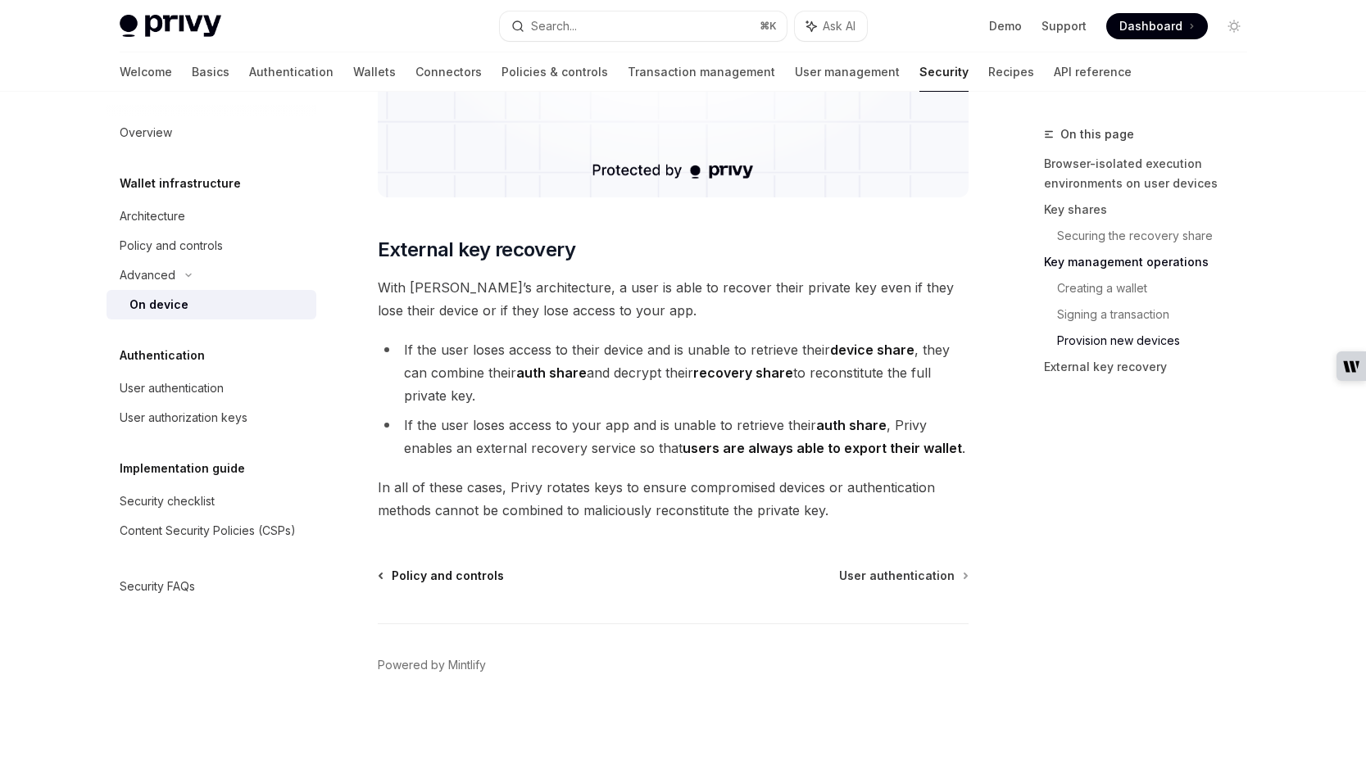
click at [428, 579] on span "Policy and controls" at bounding box center [448, 576] width 112 height 16
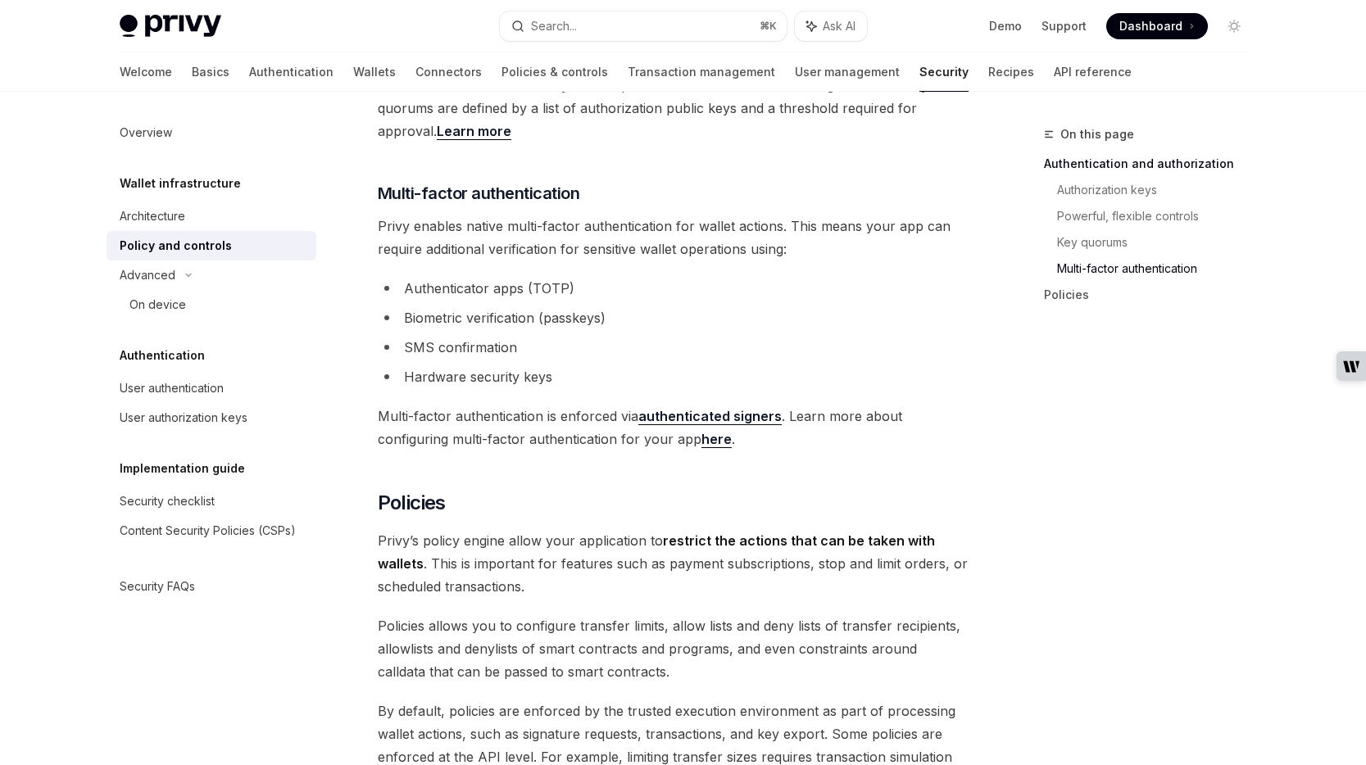
scroll to position [2068, 0]
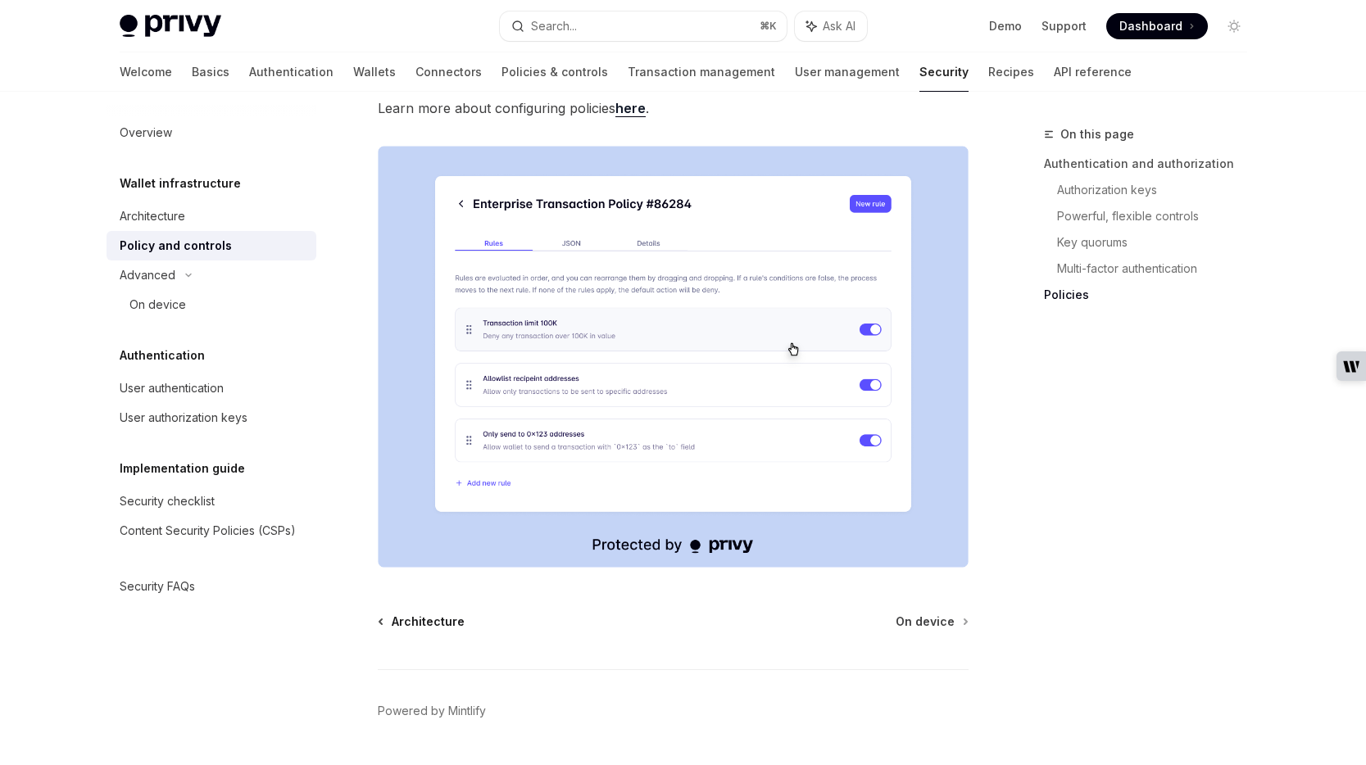
click at [421, 614] on span "Architecture" at bounding box center [428, 622] width 73 height 16
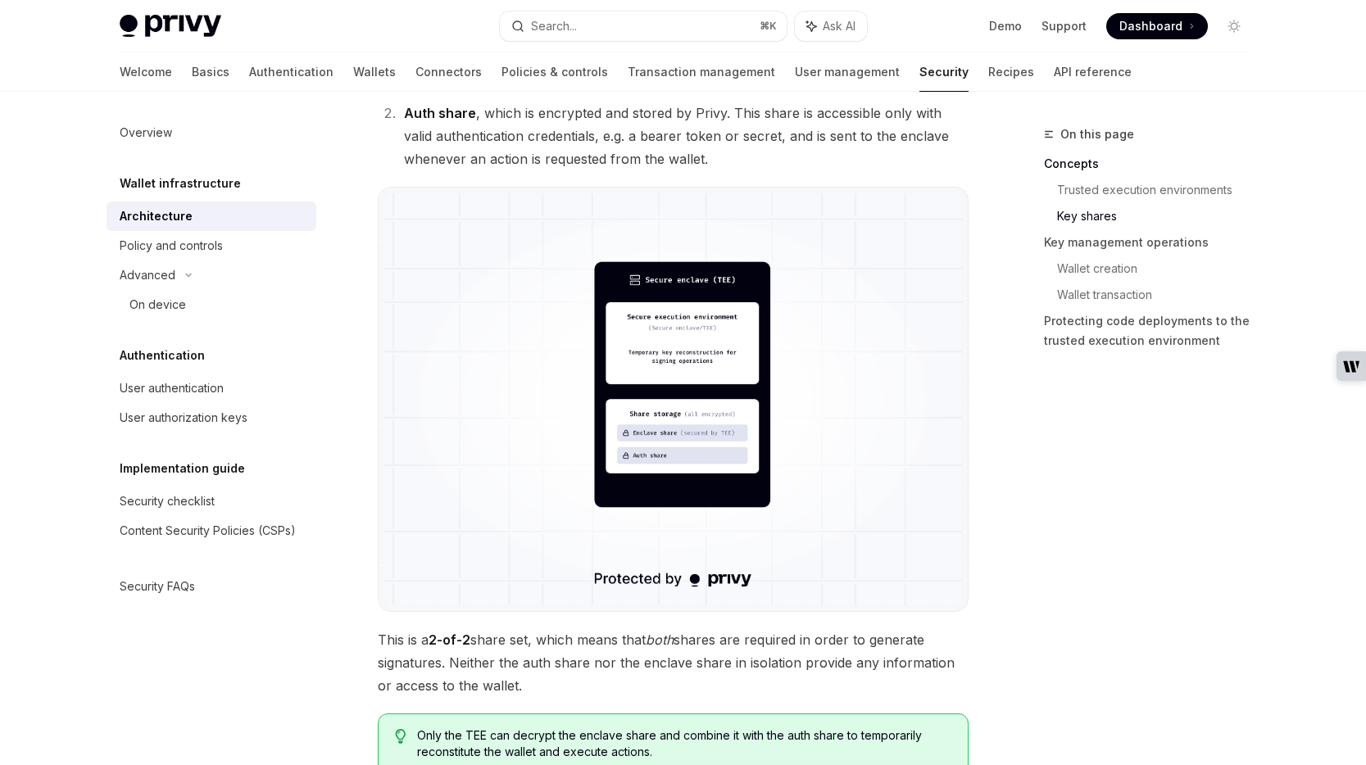
scroll to position [1586, 0]
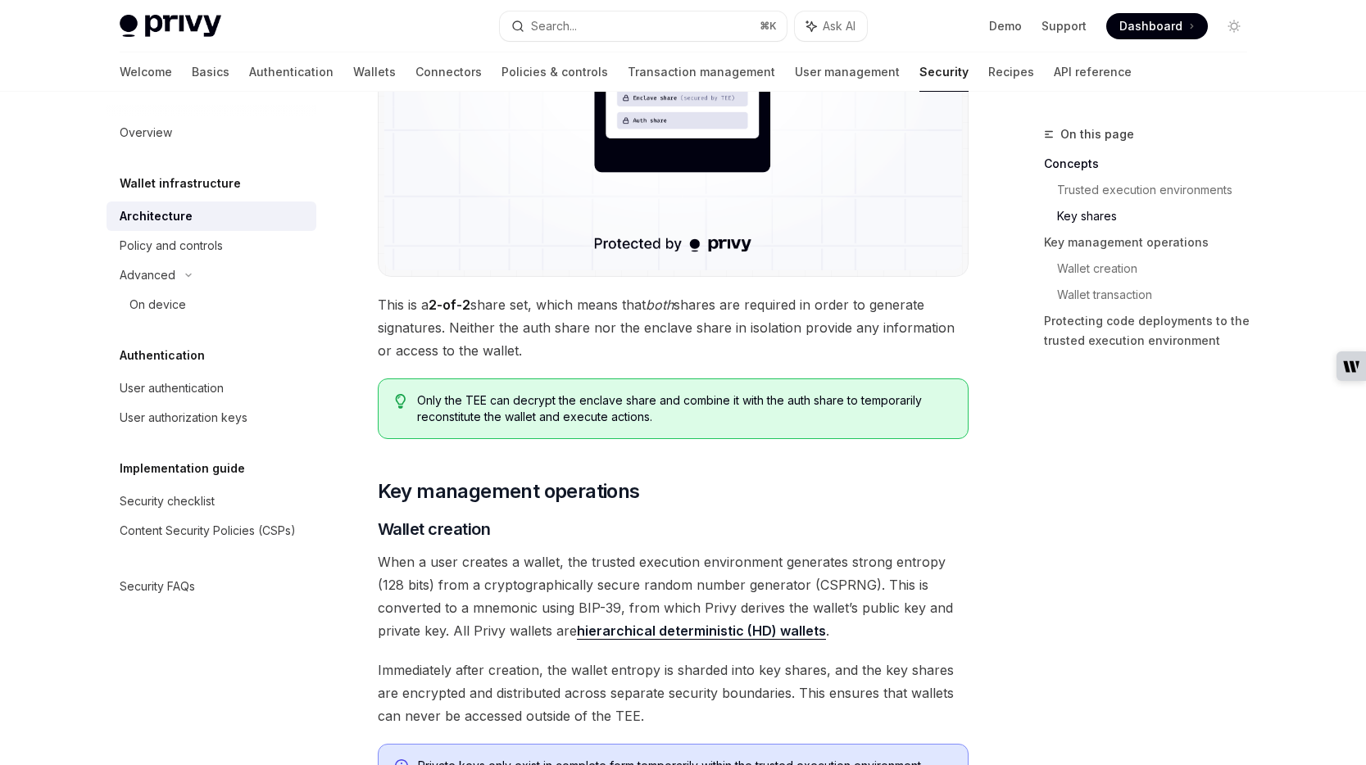
type textarea "*"
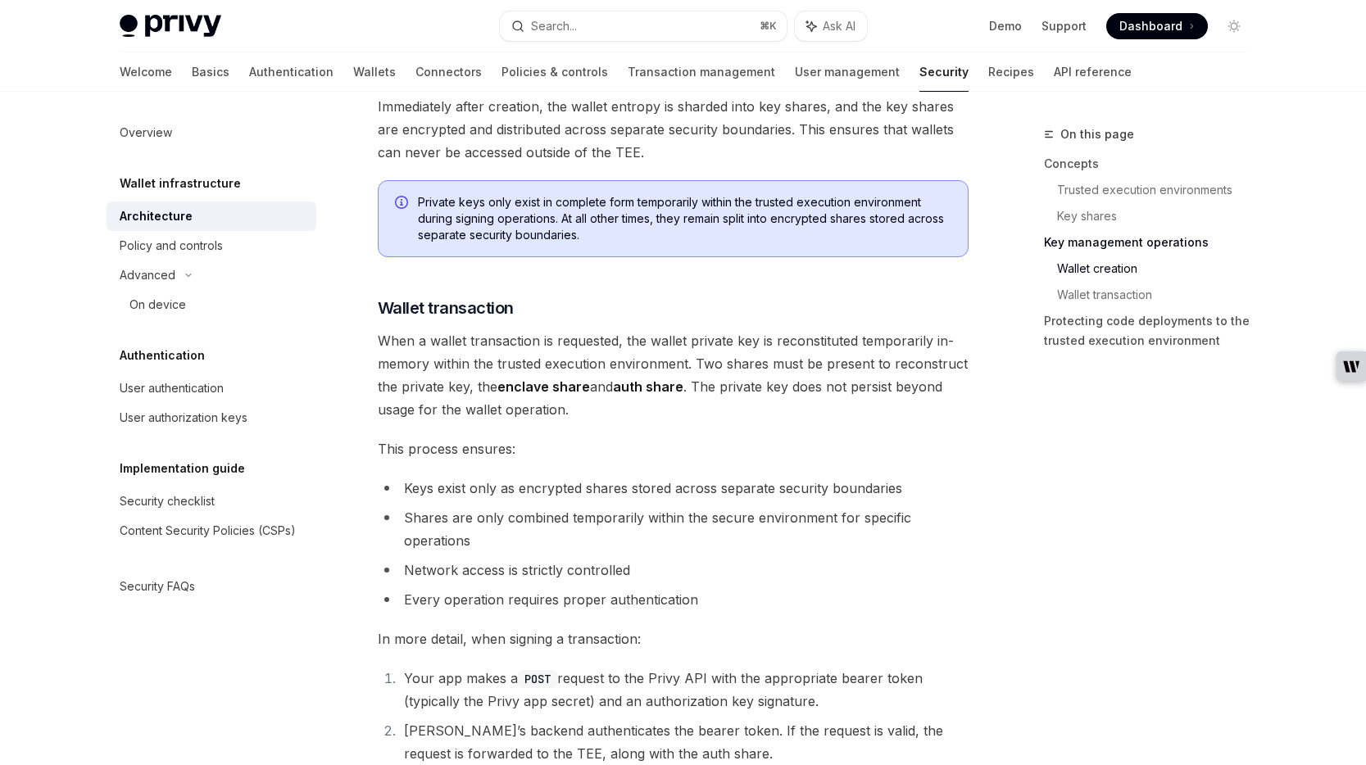
scroll to position [2154, 0]
